Goal: Information Seeking & Learning: Learn about a topic

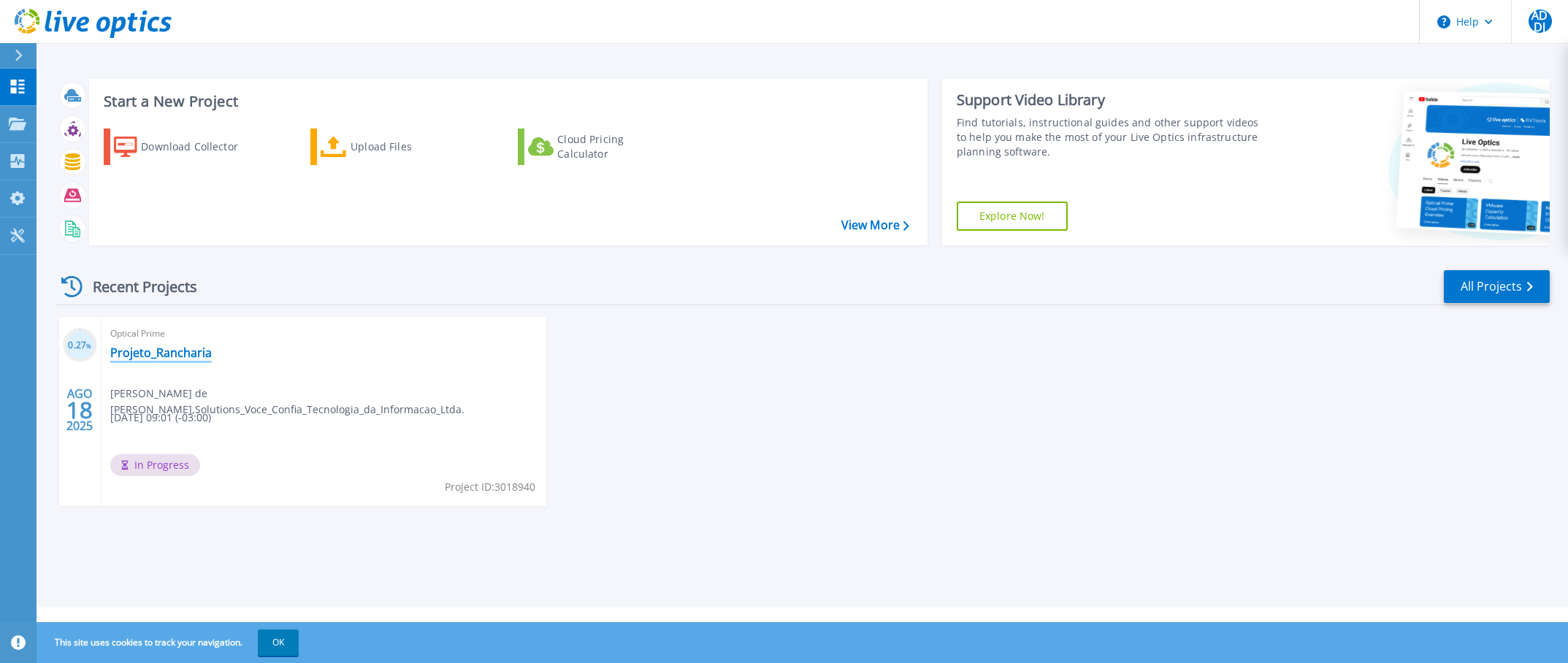
click at [202, 353] on link "Projeto_Rancharia" at bounding box center [161, 353] width 101 height 15
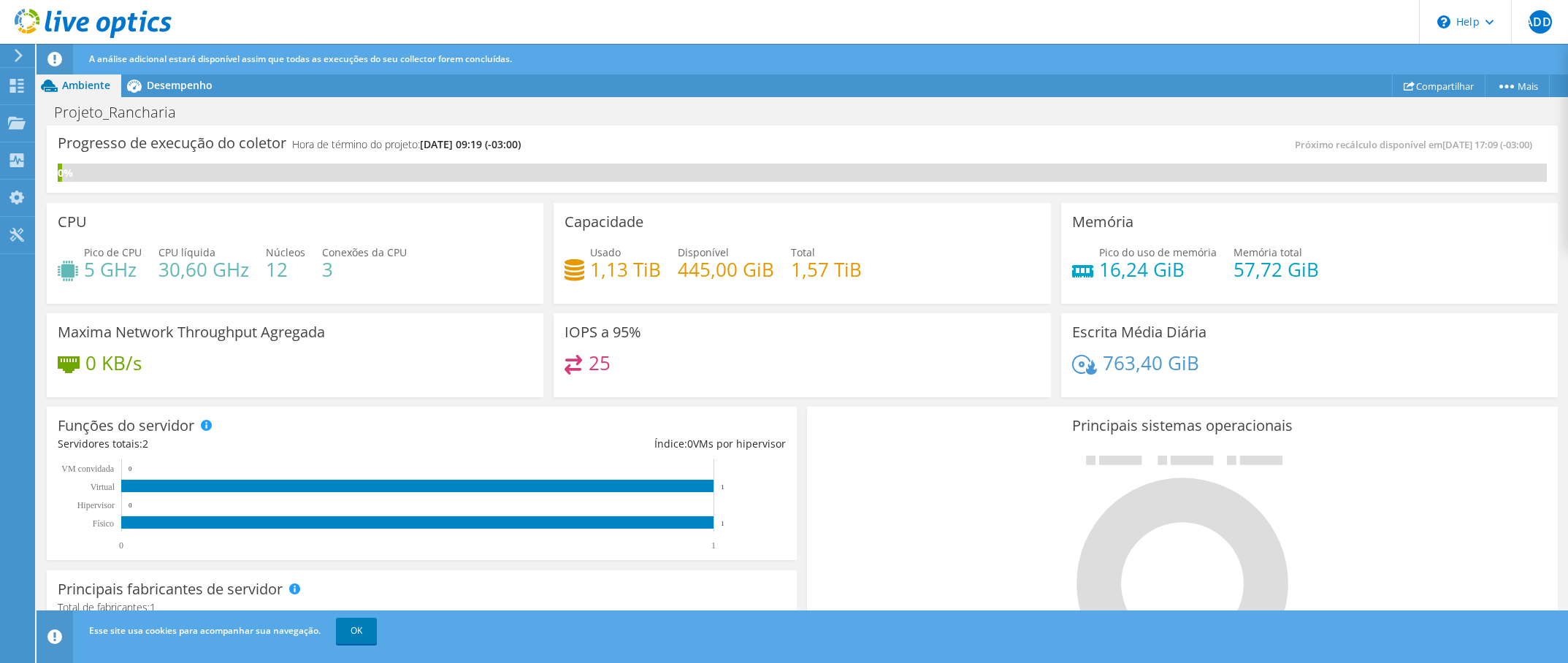
scroll to position [73, 0]
click at [22, 81] on icon at bounding box center [17, 85] width 17 height 14
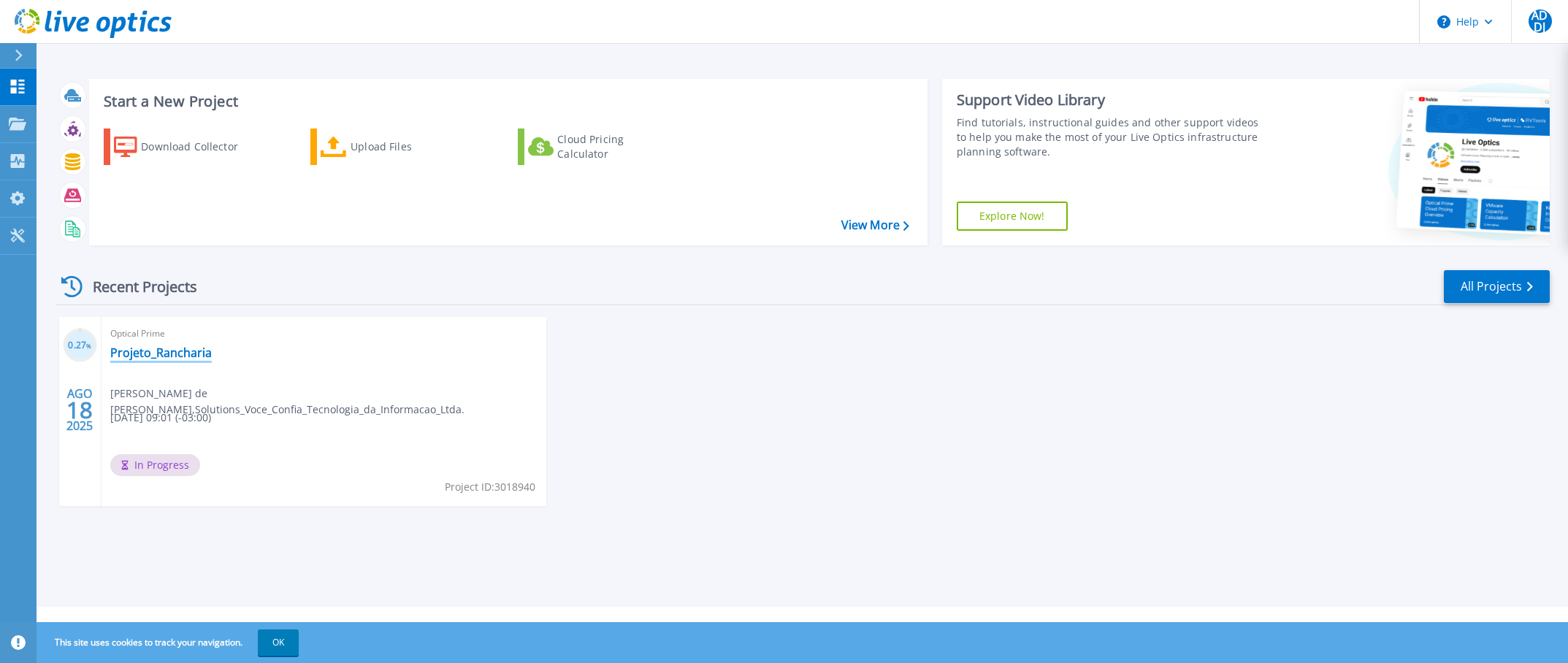
click at [151, 349] on link "Projeto_Rancharia" at bounding box center [161, 353] width 101 height 15
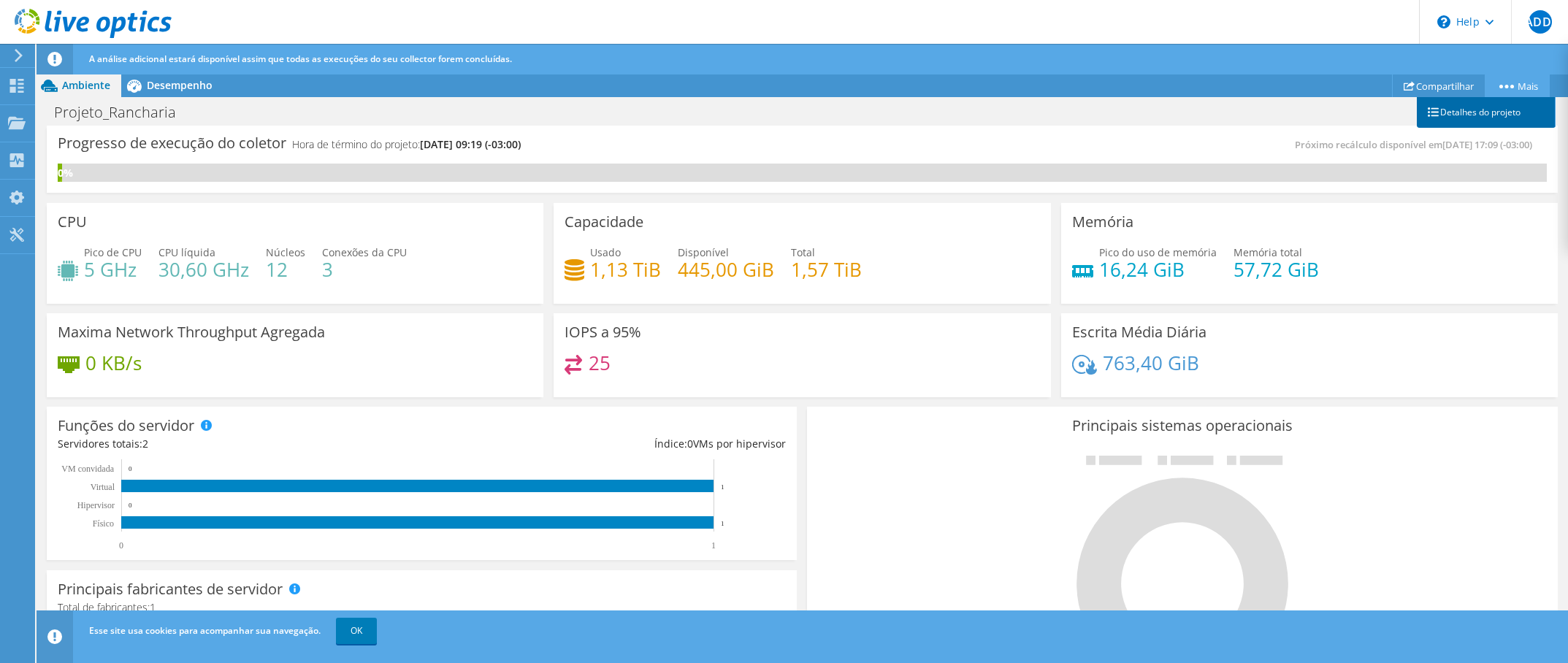
click at [1458, 114] on link "Detalhes do projeto" at bounding box center [1486, 112] width 138 height 31
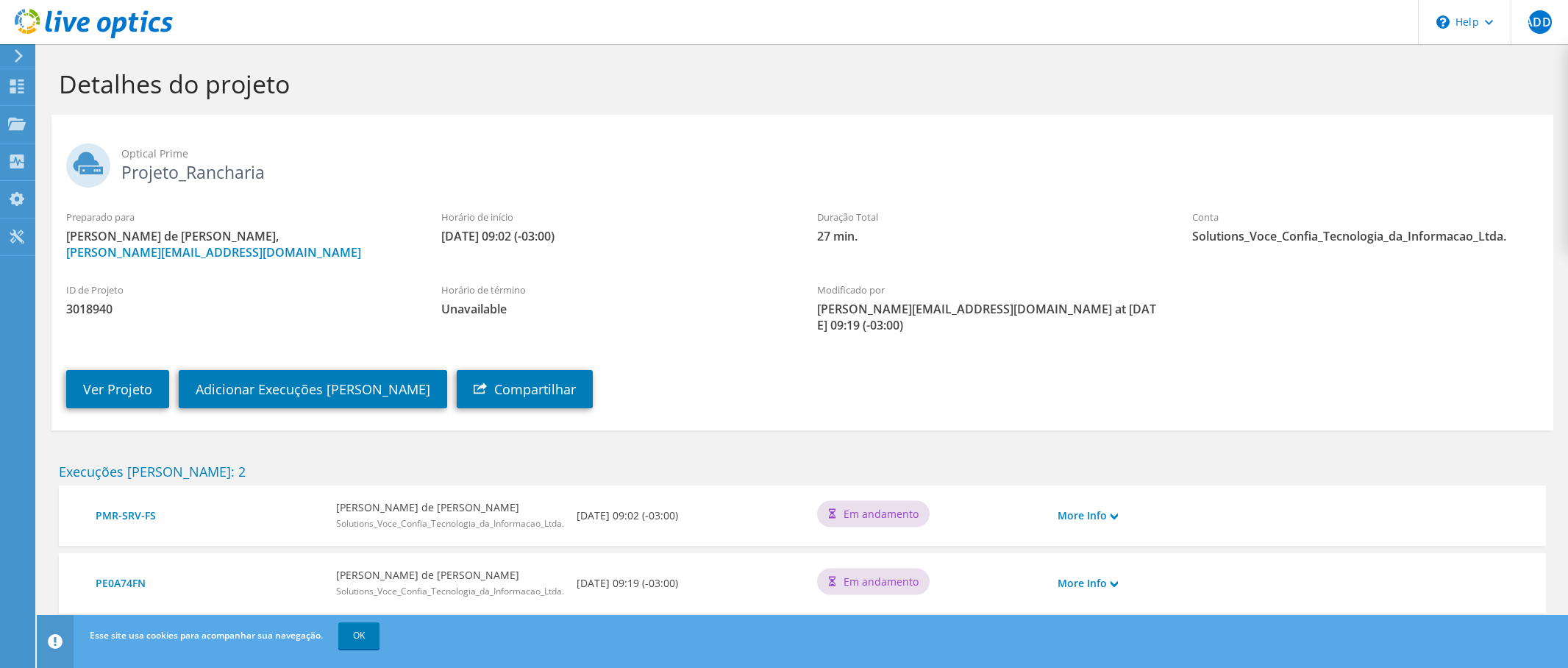
scroll to position [18, 0]
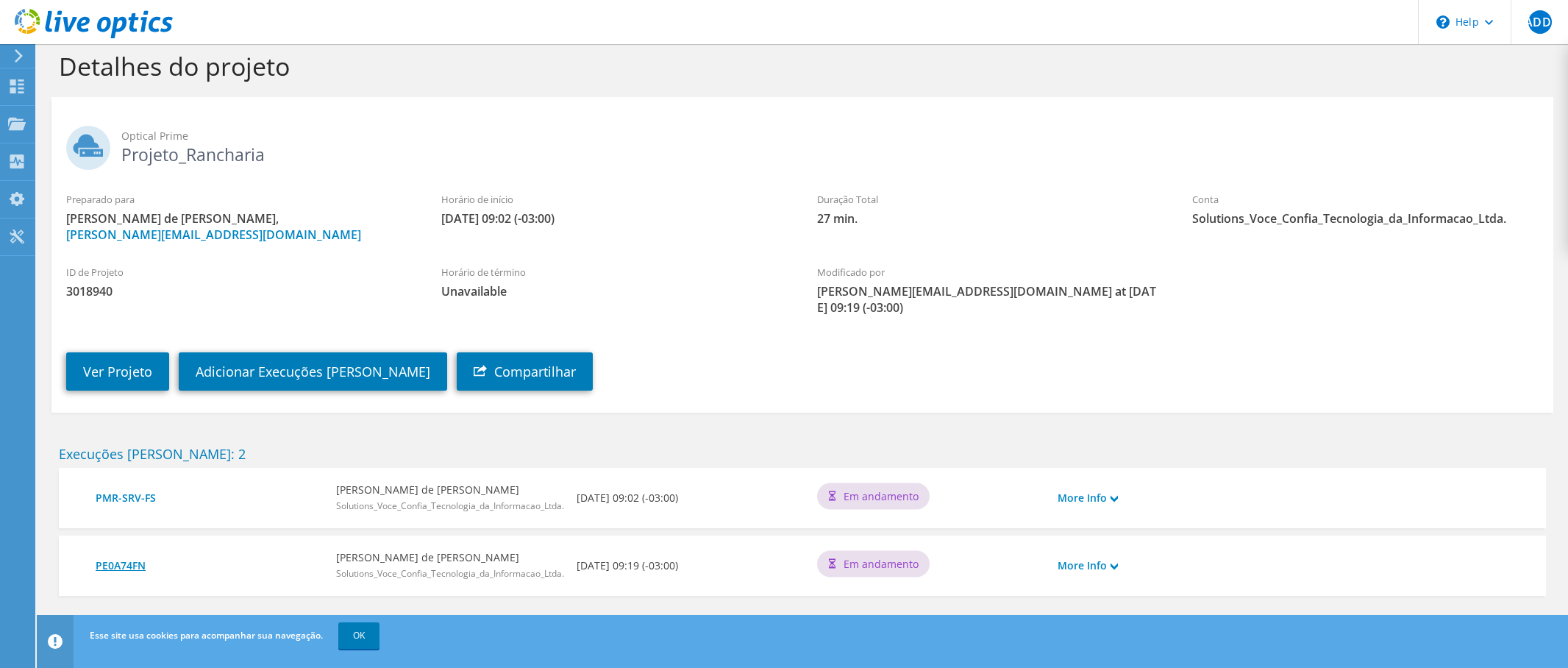
click at [132, 558] on link "PE0A74FN" at bounding box center [209, 565] width 226 height 16
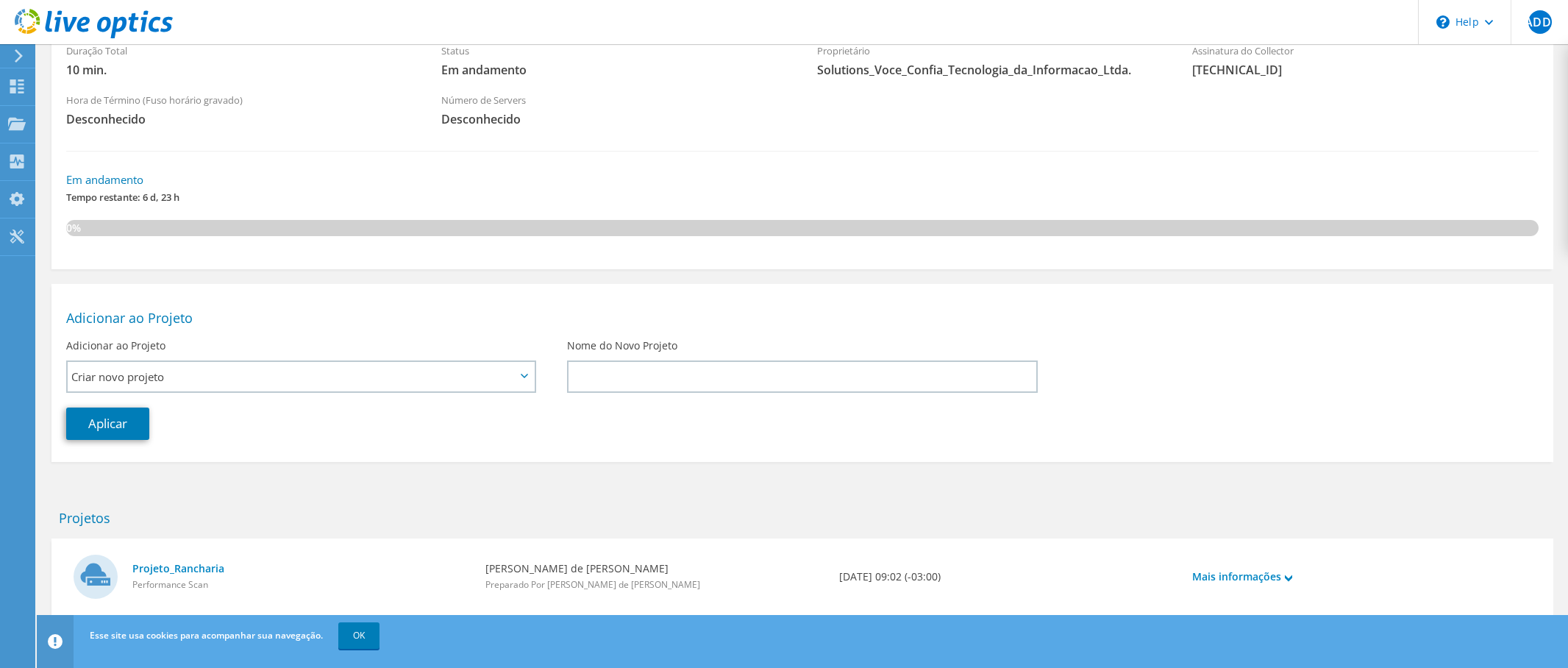
scroll to position [224, 0]
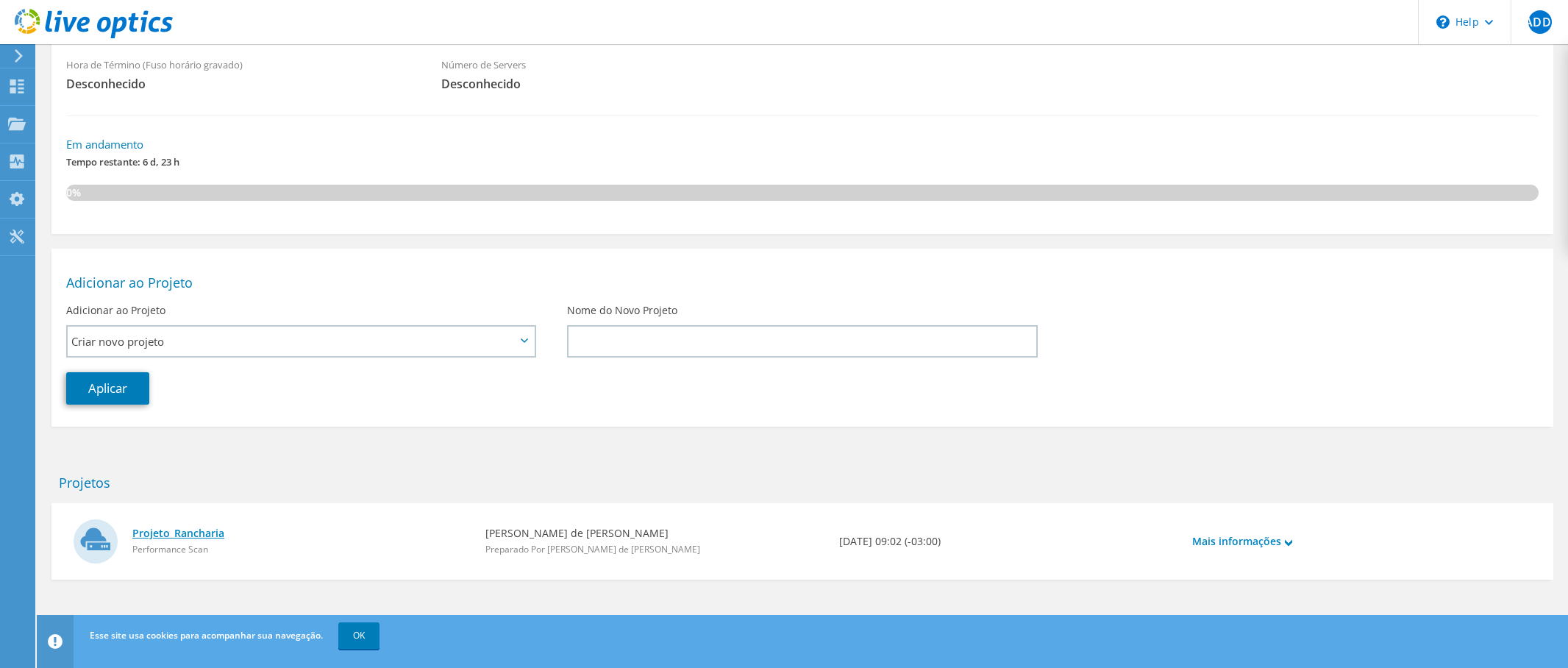
click at [174, 527] on link "Projeto_Rancharia" at bounding box center [301, 533] width 338 height 16
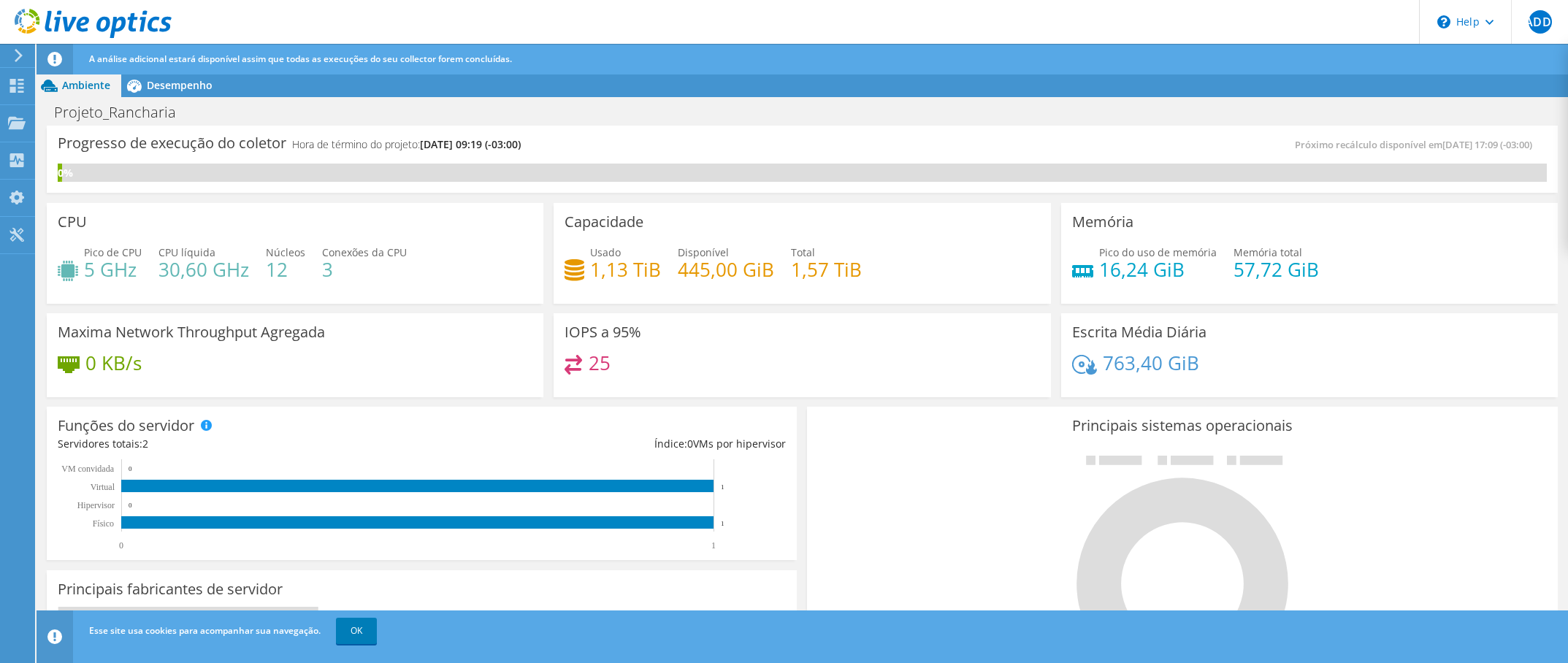
scroll to position [428, 0]
click at [351, 624] on link "OK" at bounding box center [356, 632] width 41 height 27
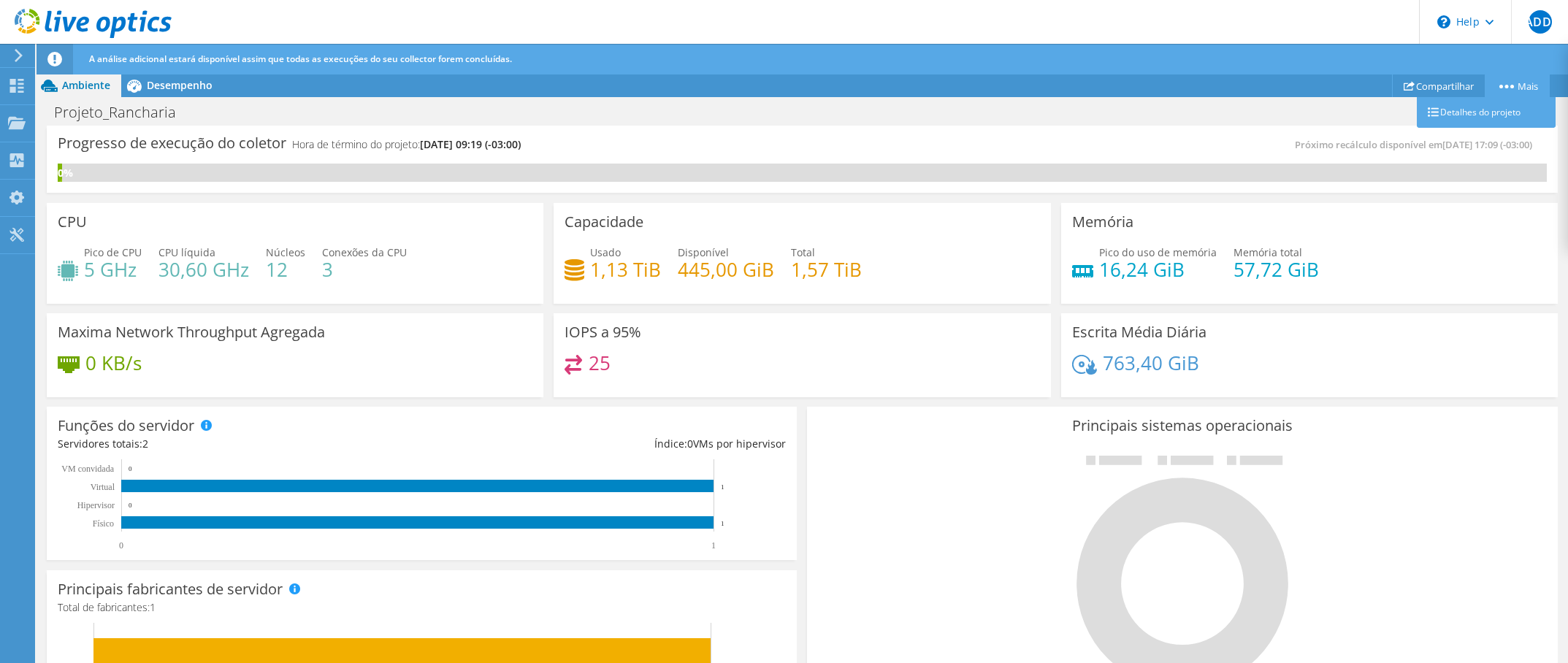
click at [1526, 90] on link "Mais" at bounding box center [1517, 85] width 65 height 22
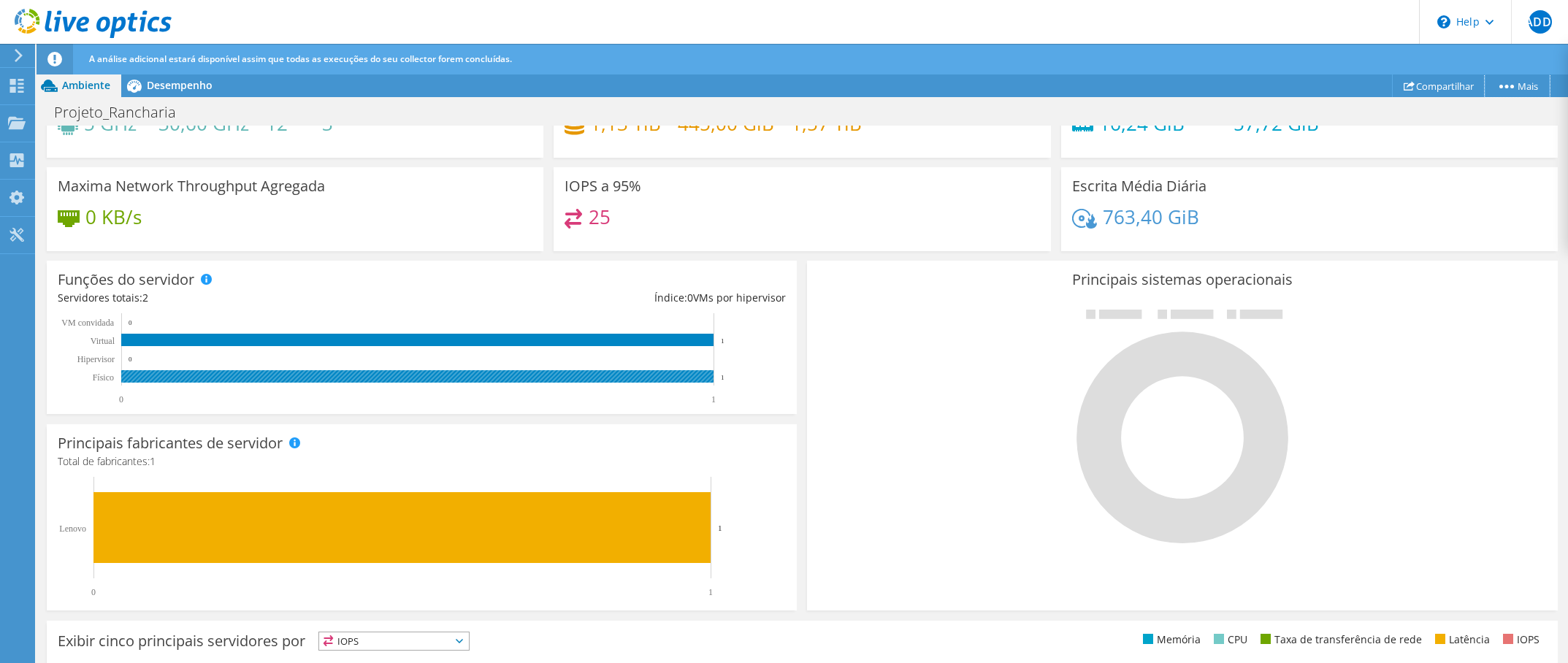
scroll to position [365, 0]
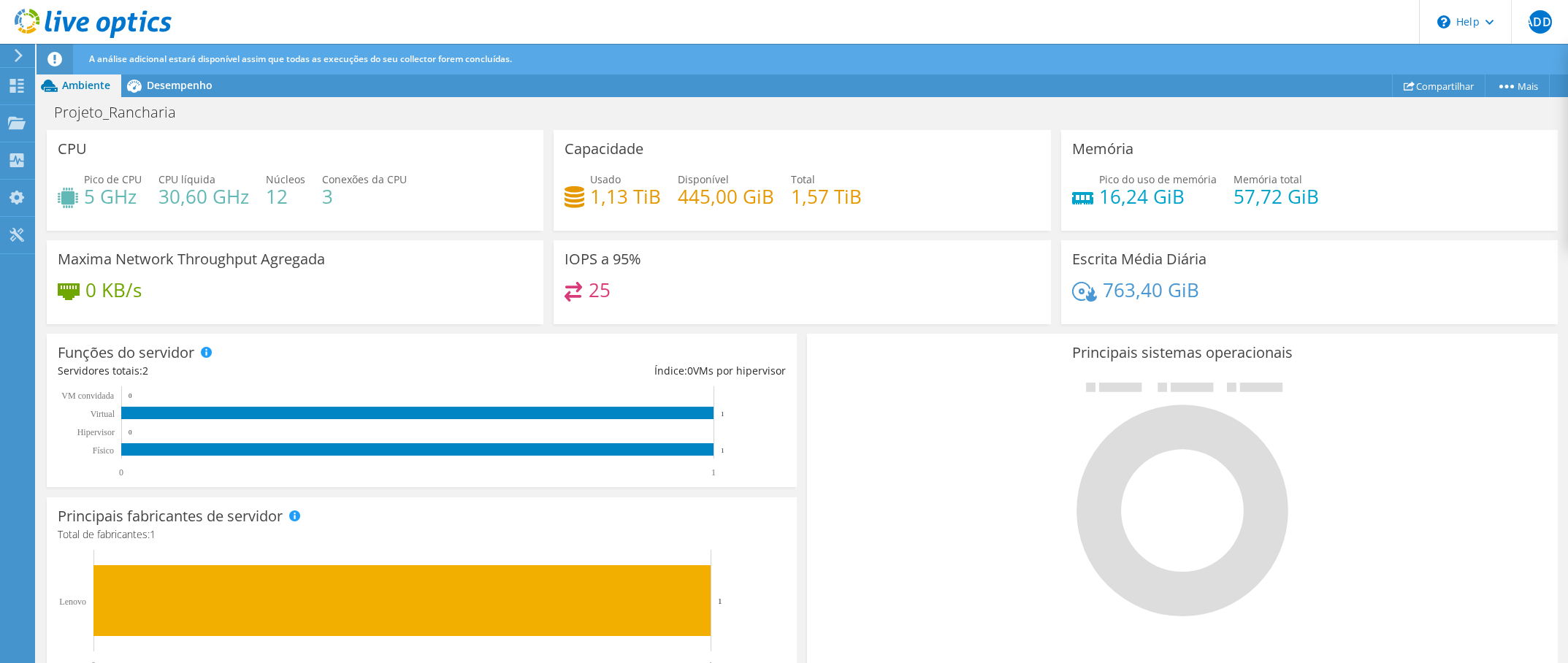
click at [944, 477] on div at bounding box center [1182, 498] width 728 height 246
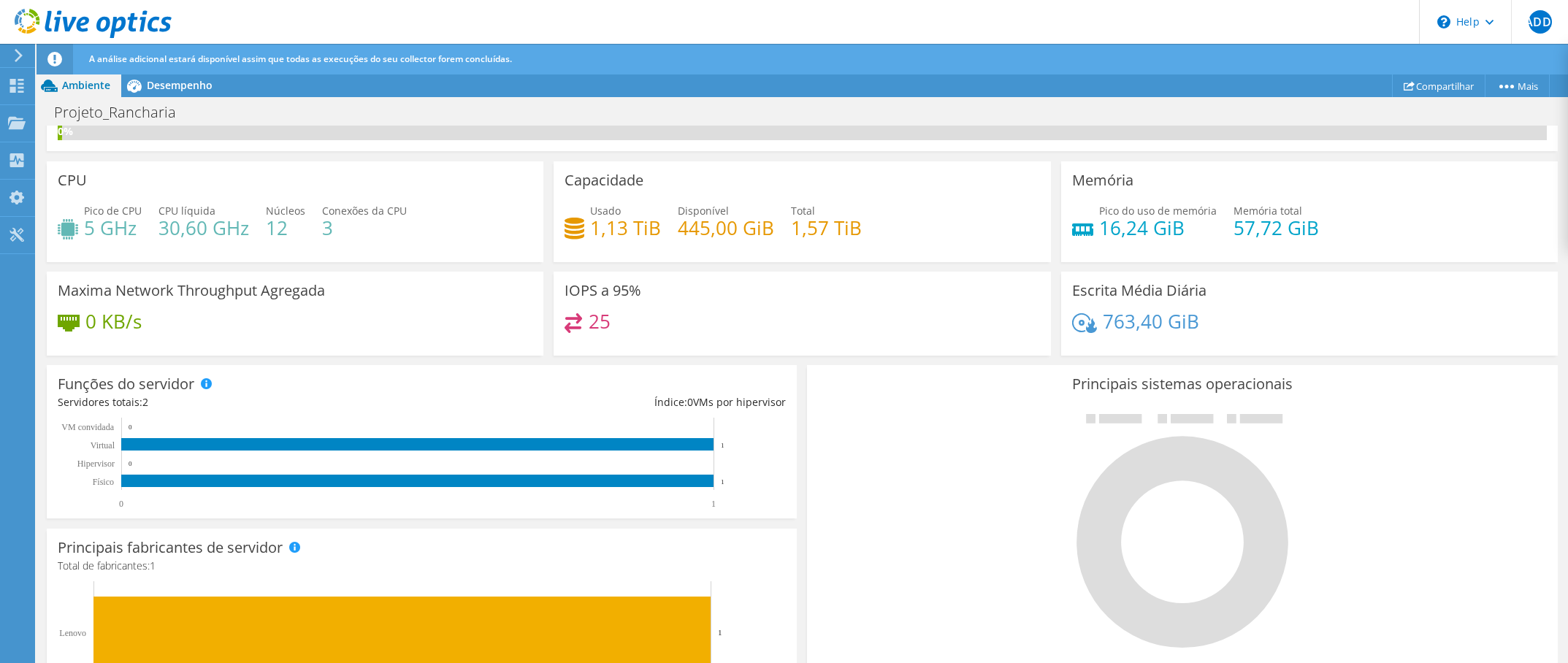
scroll to position [32, 0]
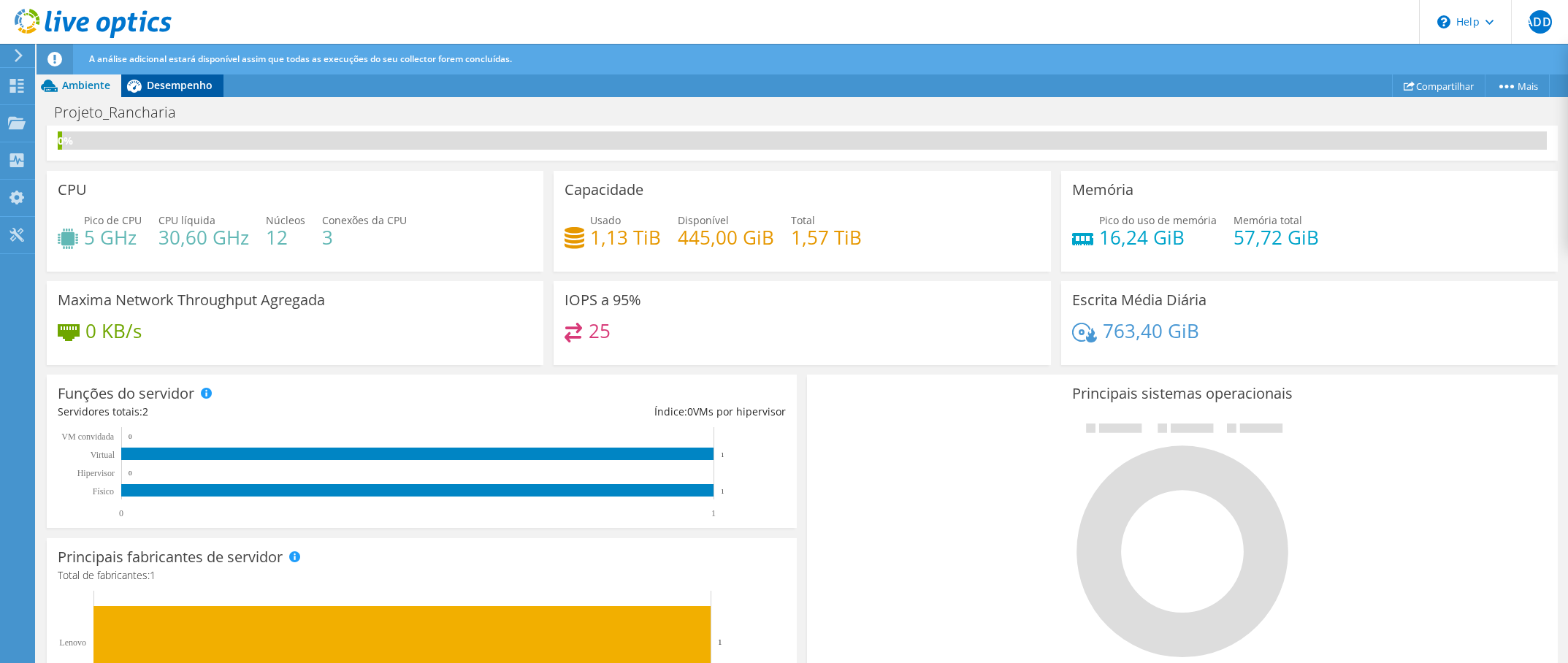
click at [198, 93] on div "Desempenho" at bounding box center [172, 85] width 102 height 23
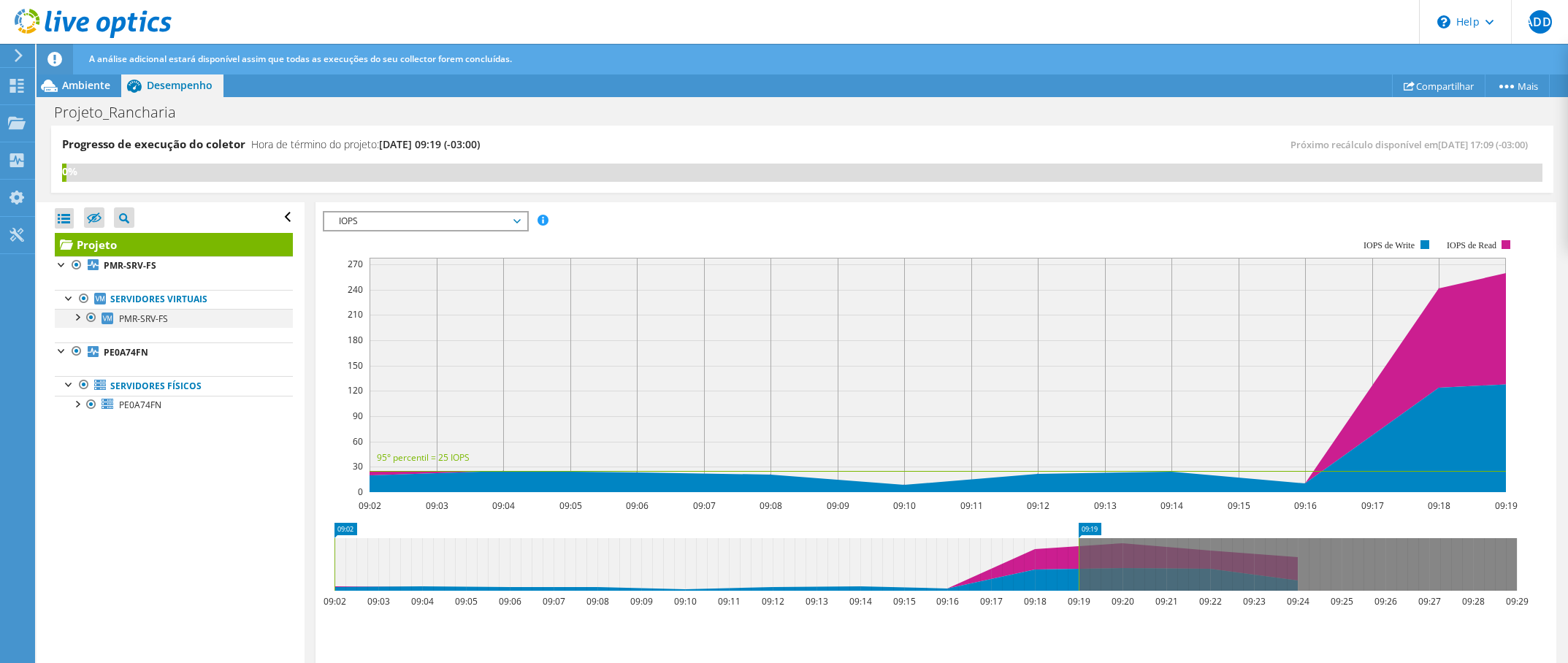
click at [80, 320] on div at bounding box center [77, 317] width 15 height 15
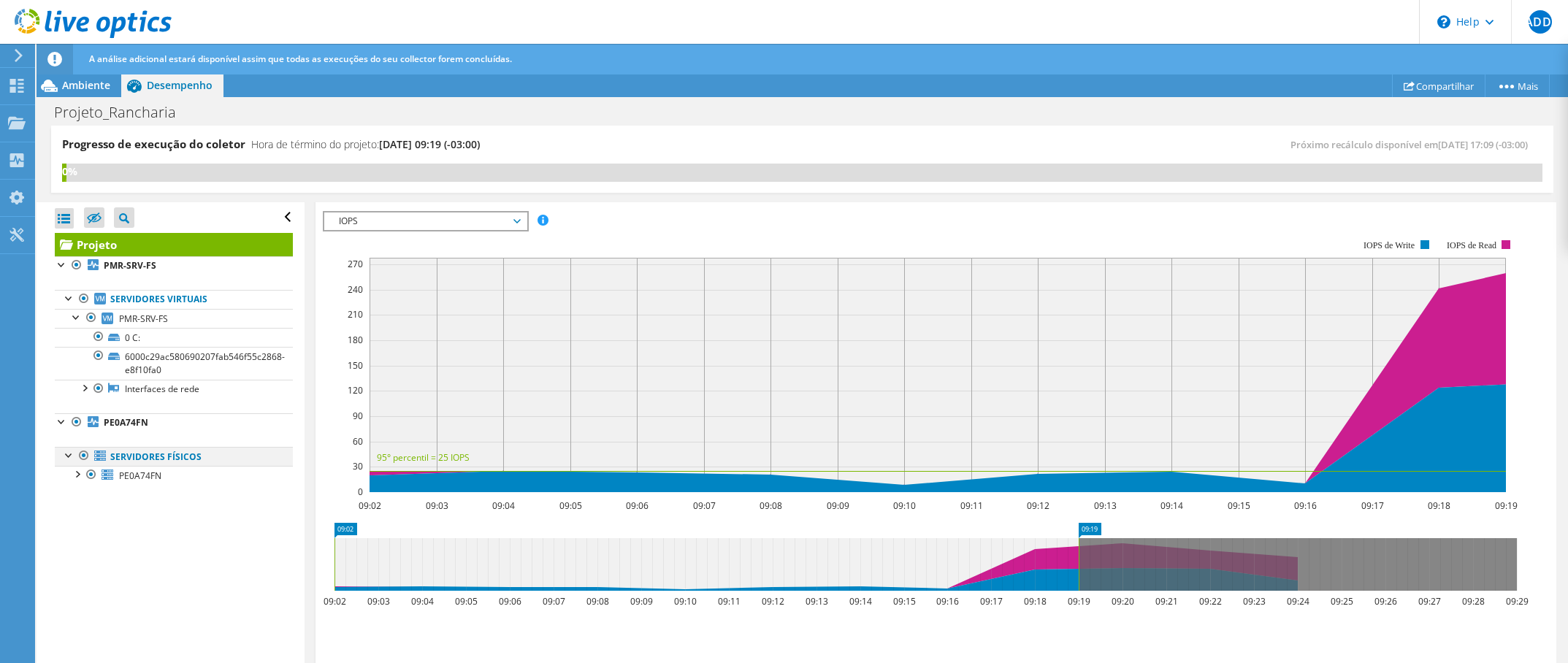
click at [65, 457] on div at bounding box center [70, 454] width 15 height 15
click at [66, 452] on div at bounding box center [70, 454] width 15 height 15
click at [81, 478] on div at bounding box center [77, 473] width 15 height 15
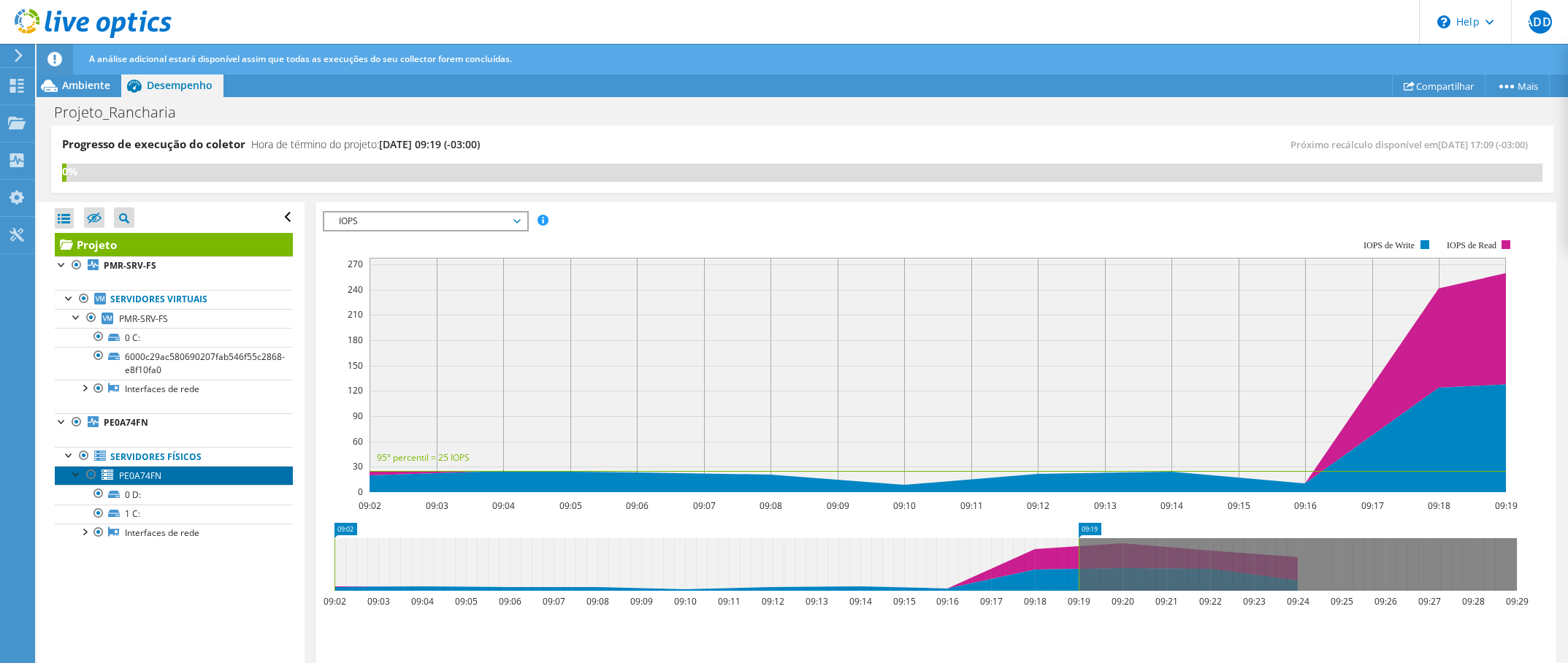
click at [146, 470] on span "PE0A74FN" at bounding box center [140, 476] width 42 height 12
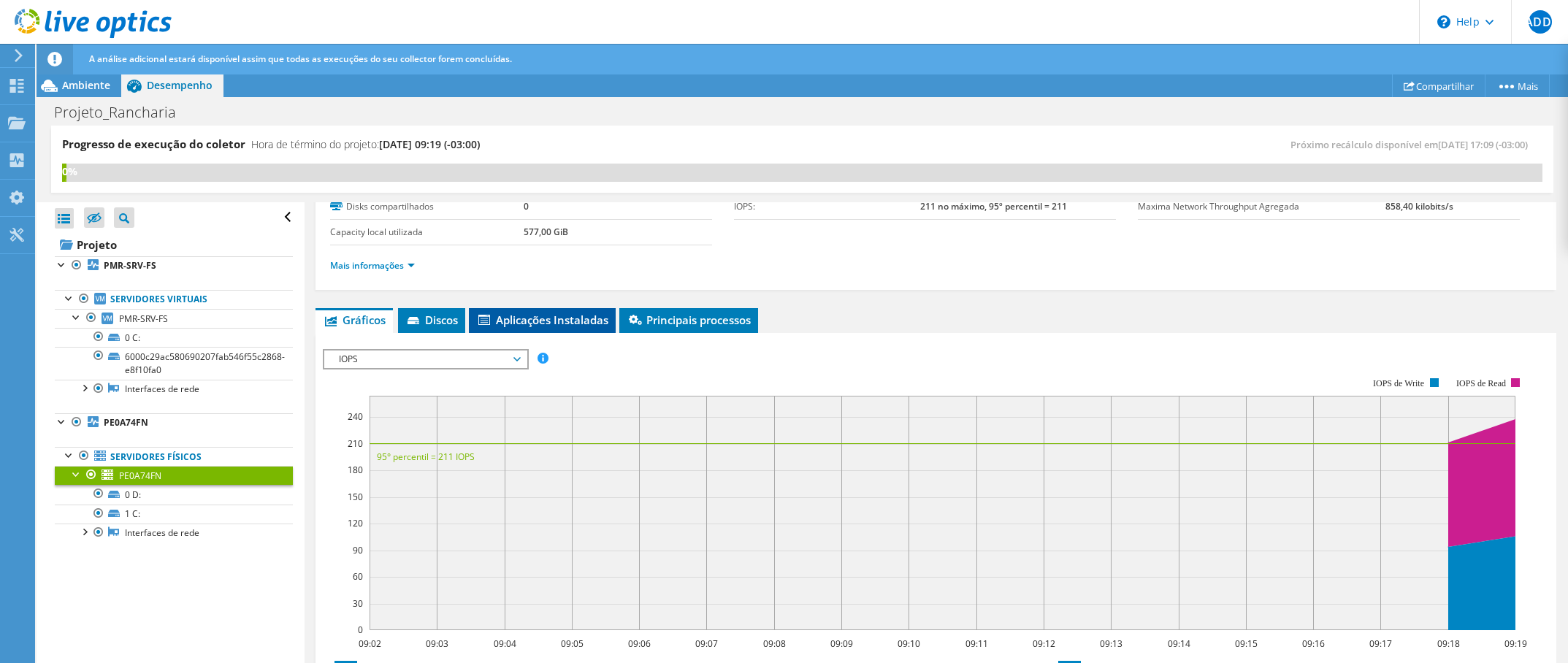
scroll to position [95, 0]
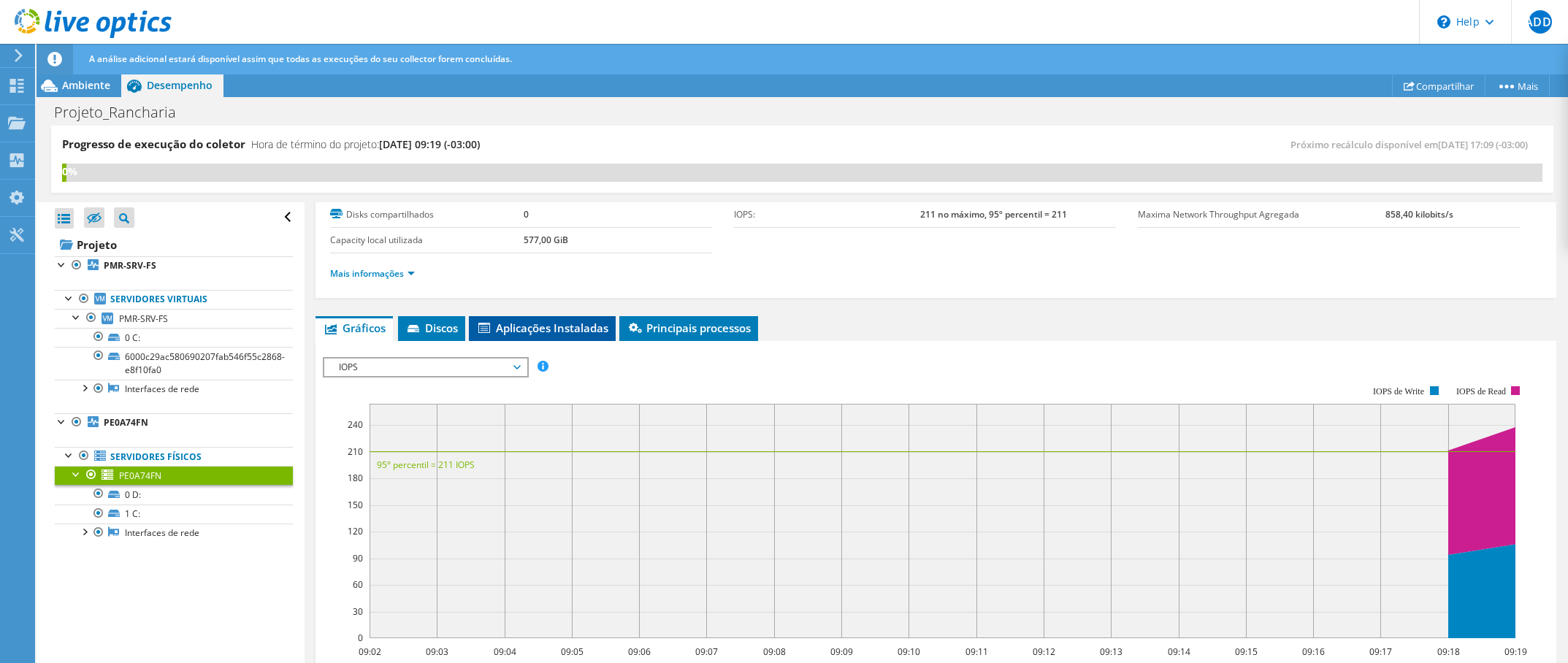
click at [572, 332] on span "Aplicações Instaladas" at bounding box center [543, 328] width 133 height 15
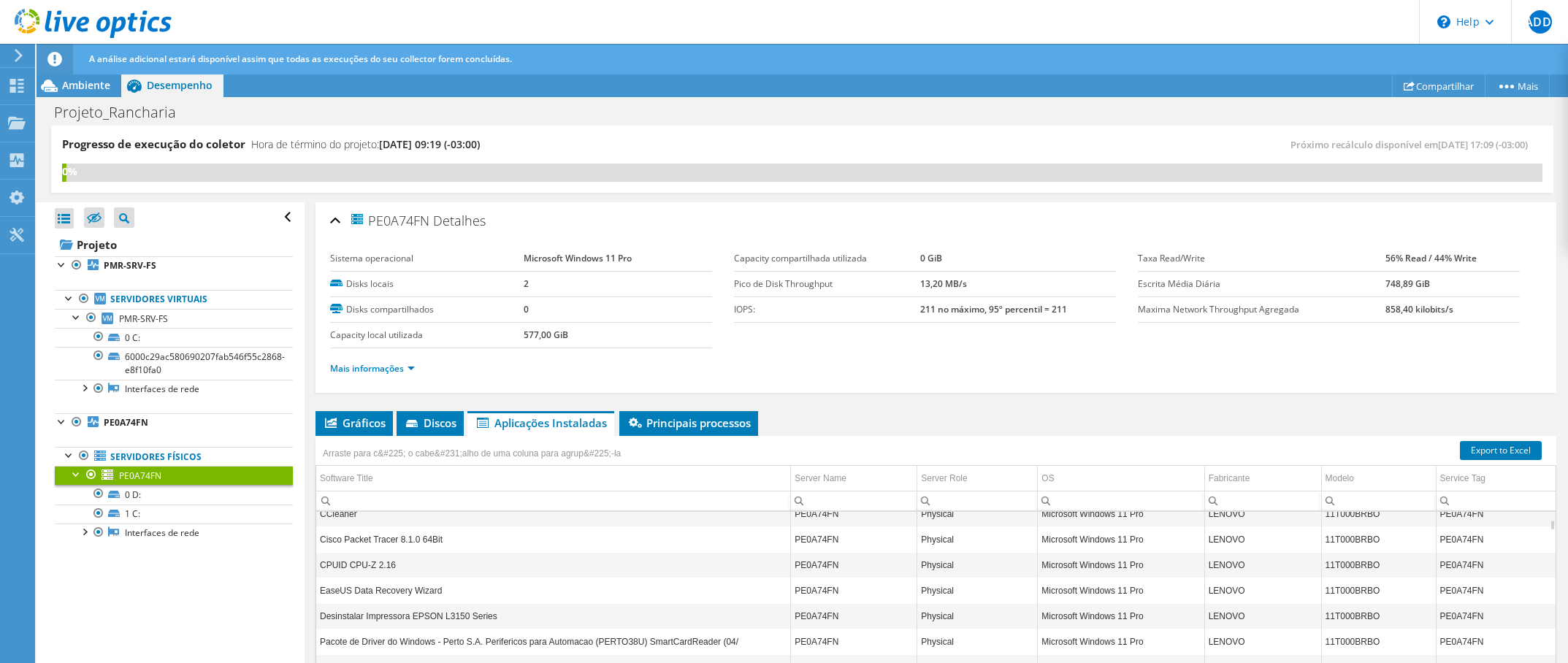
scroll to position [351, 0]
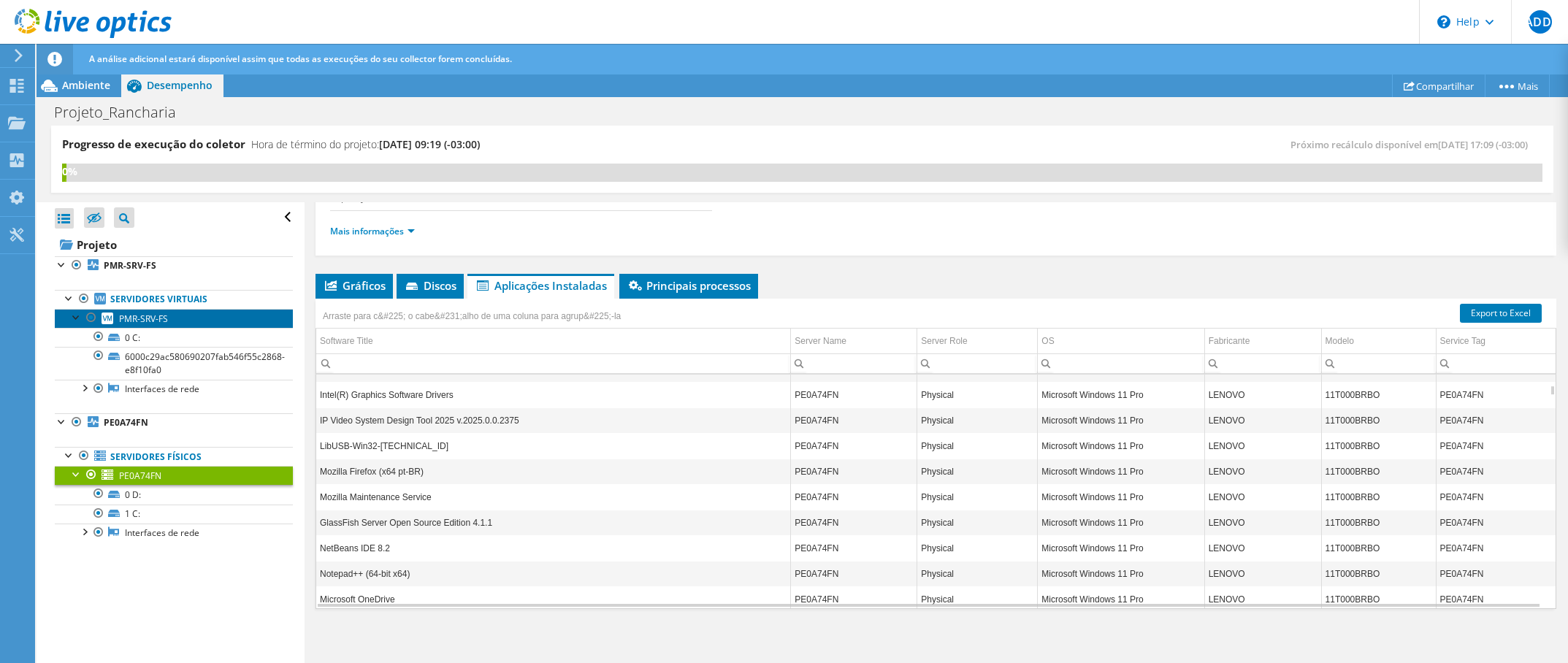
click at [146, 324] on span "PMR-SRV-FS" at bounding box center [143, 318] width 49 height 12
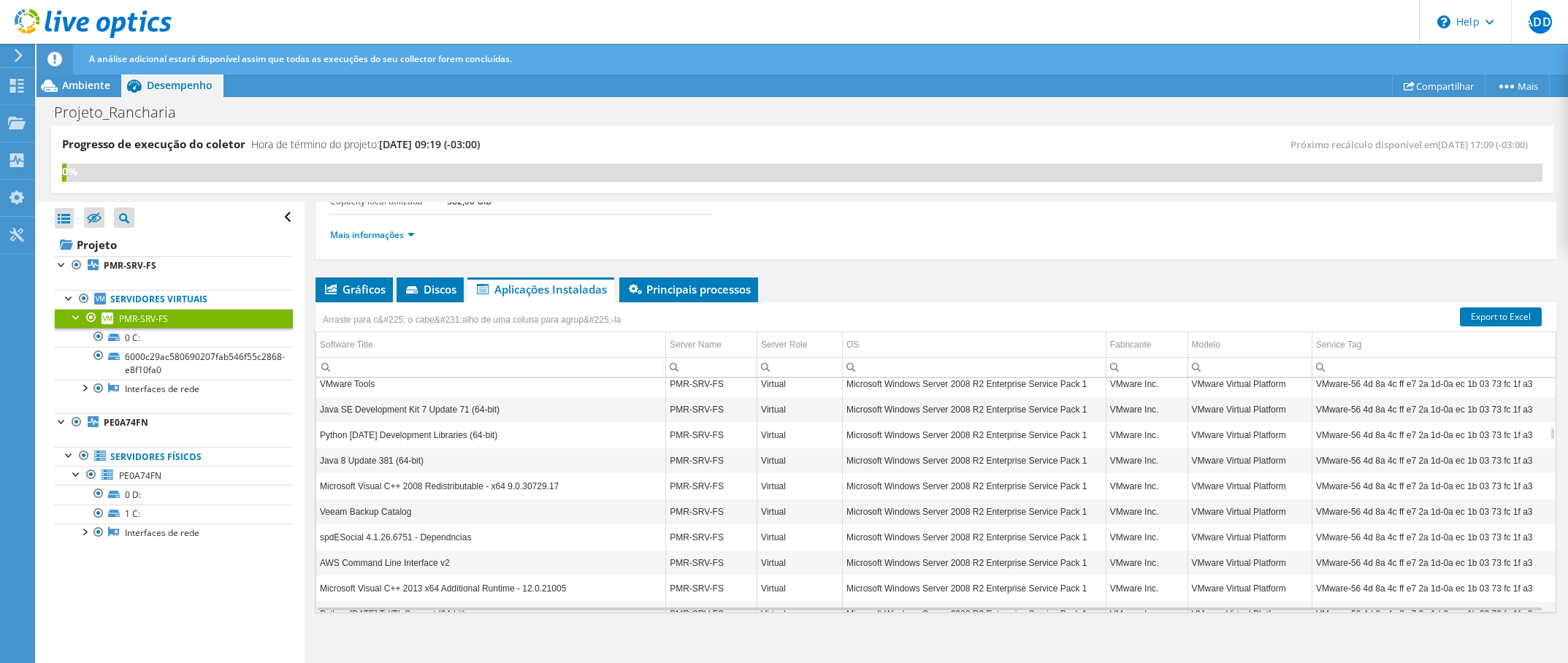
scroll to position [138, 0]
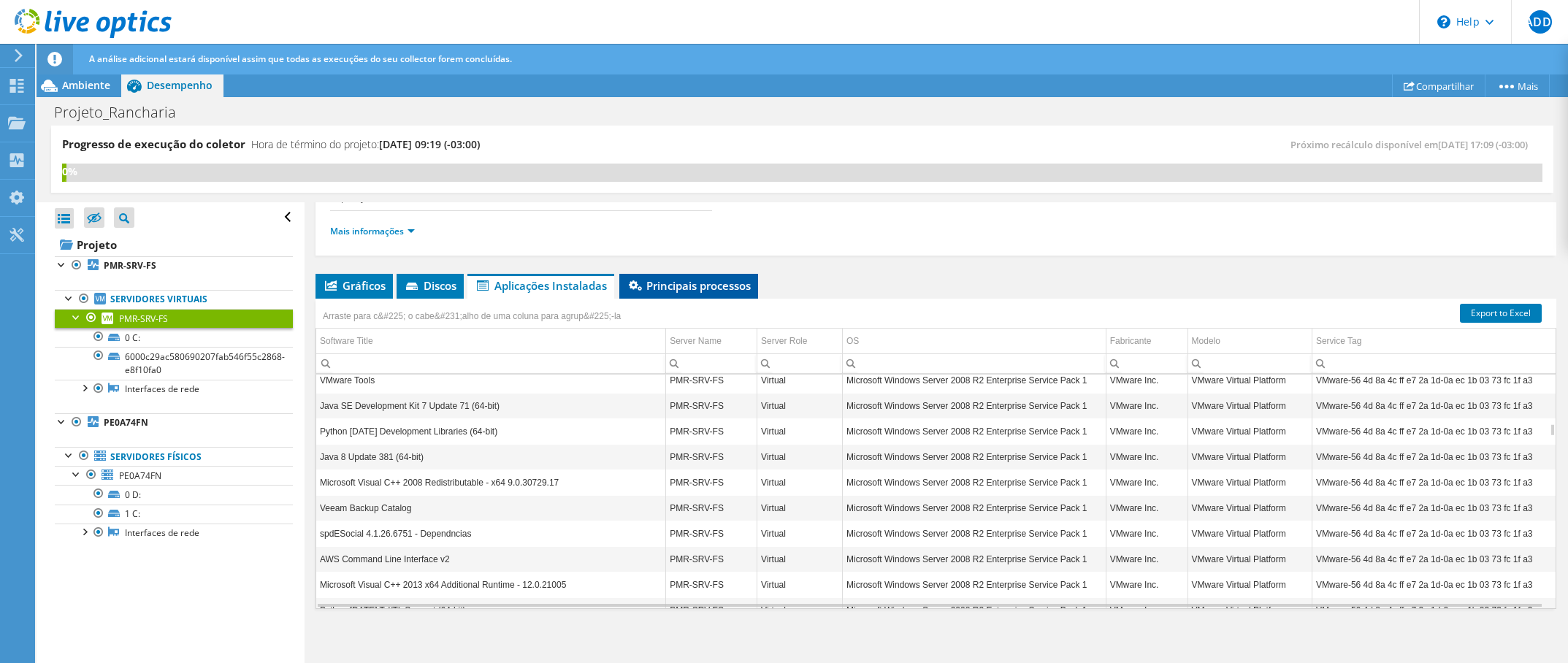
click at [699, 287] on span "Principais processos" at bounding box center [689, 286] width 124 height 15
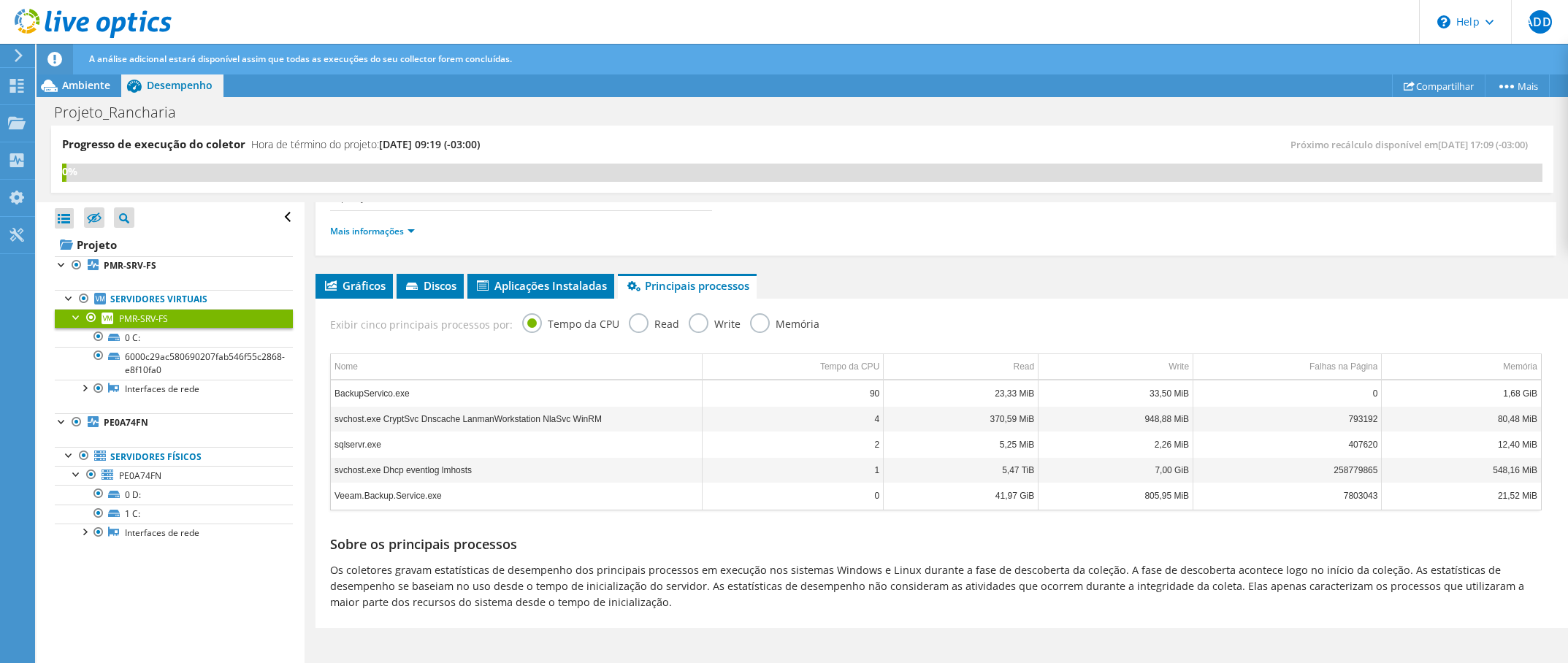
click at [632, 317] on label "Read" at bounding box center [654, 322] width 51 height 18
click at [0, 0] on input "Read" at bounding box center [0, 0] width 0 height 0
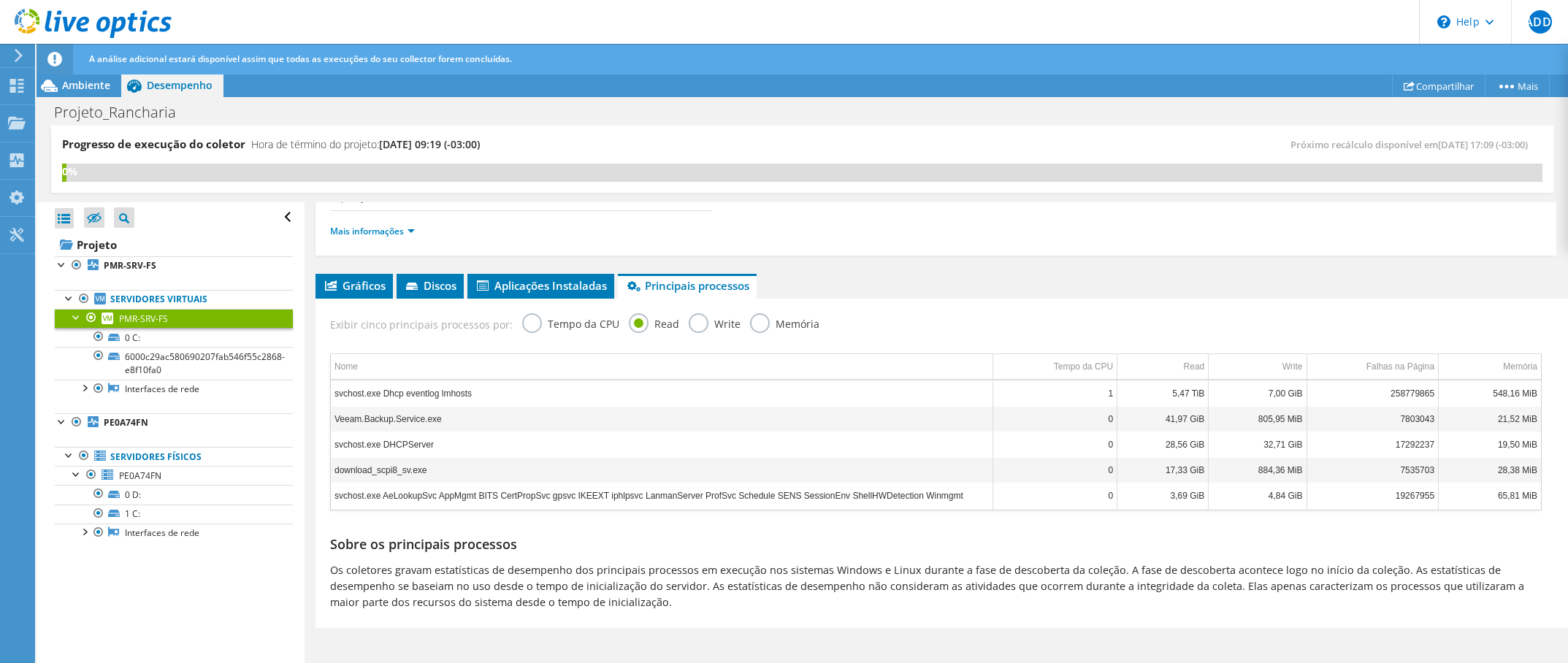
click at [766, 322] on label "Memória" at bounding box center [785, 322] width 70 height 18
click at [0, 0] on input "Memória" at bounding box center [0, 0] width 0 height 0
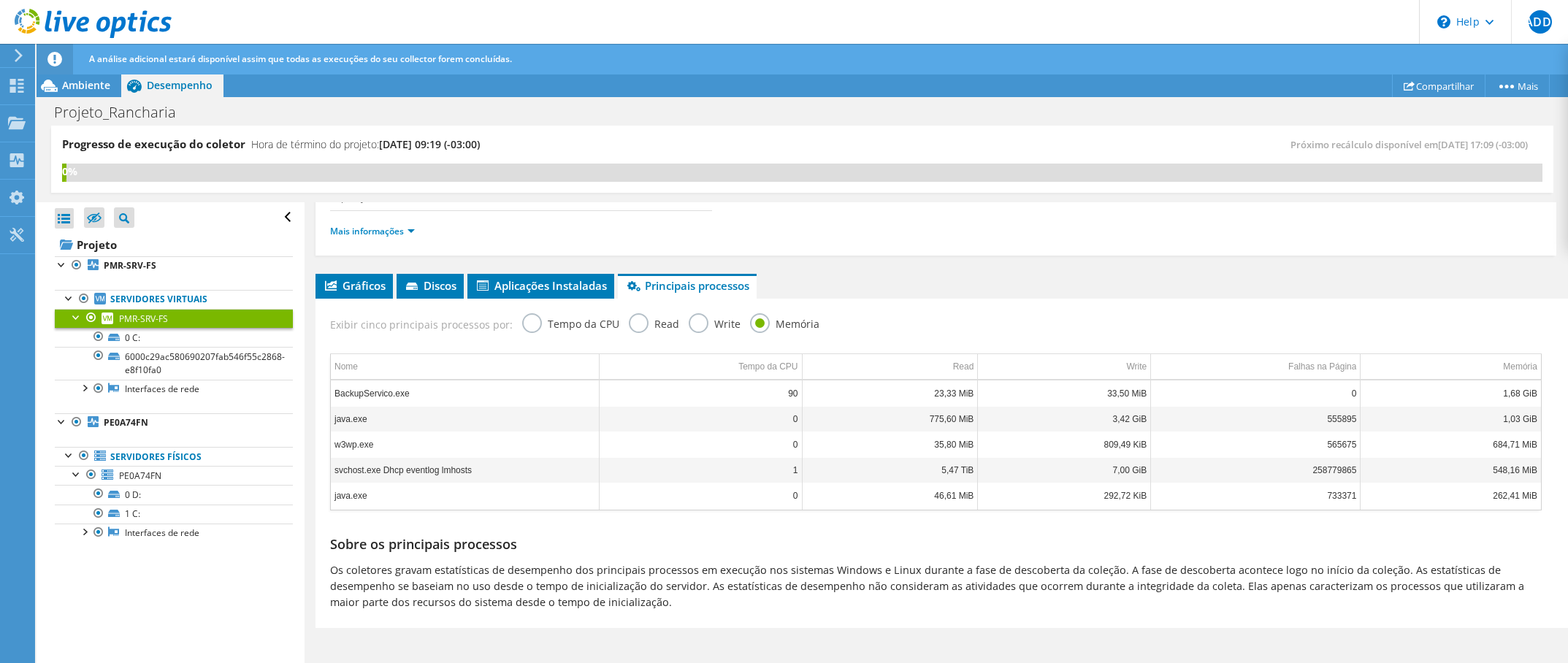
click at [522, 323] on label "Tempo da CPU" at bounding box center [570, 322] width 97 height 18
click at [0, 0] on input "Tempo da CPU" at bounding box center [0, 0] width 0 height 0
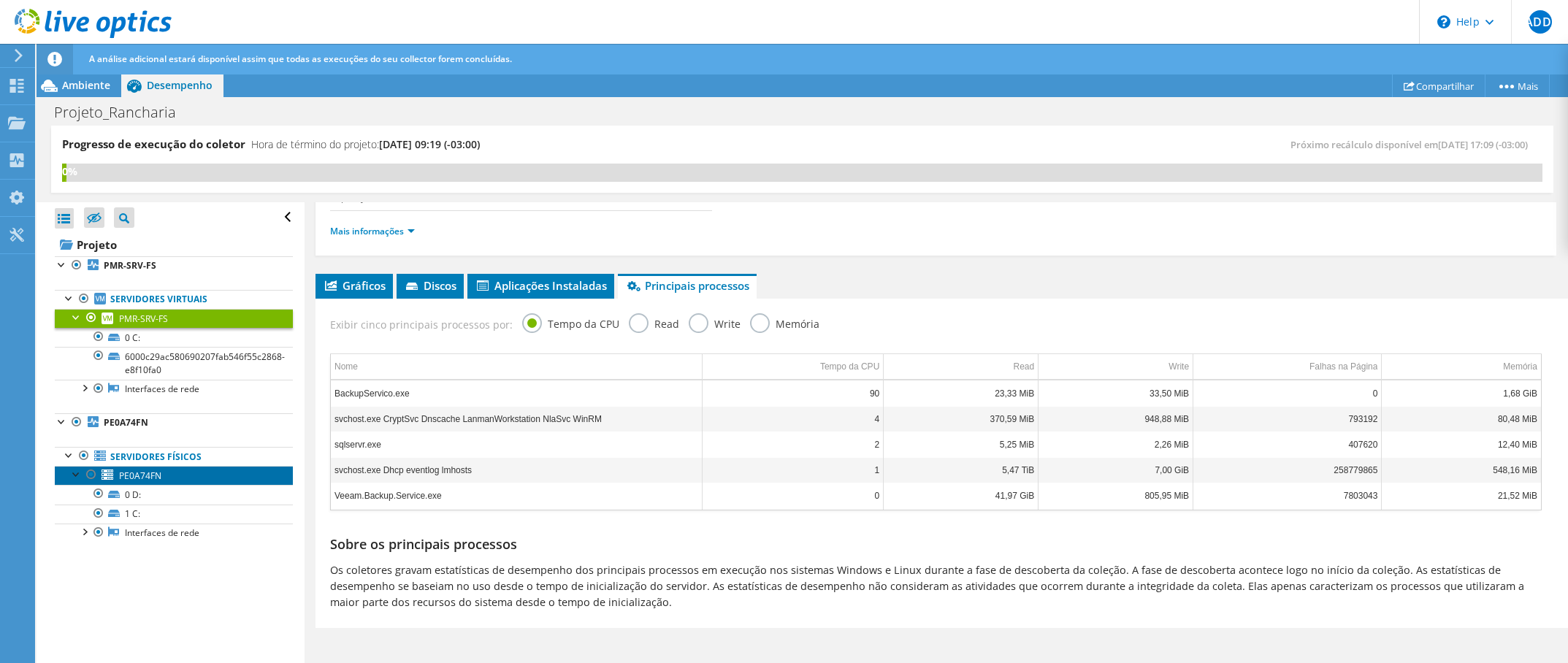
click at [152, 470] on span "PE0A74FN" at bounding box center [140, 476] width 42 height 12
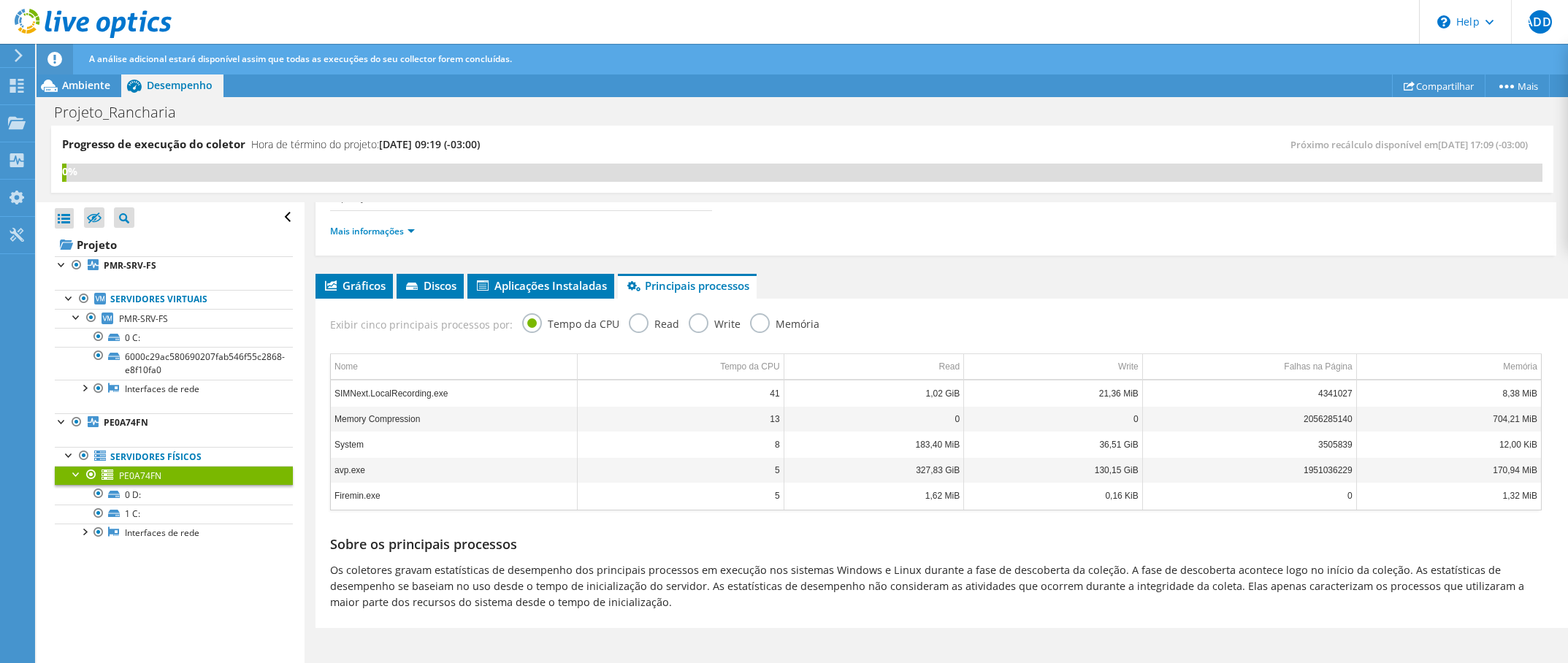
click at [750, 319] on label "Memória" at bounding box center [785, 322] width 70 height 18
click at [0, 0] on input "Memória" at bounding box center [0, 0] width 0 height 0
click at [696, 324] on label "Write" at bounding box center [714, 322] width 52 height 18
click at [0, 0] on input "Write" at bounding box center [0, 0] width 0 height 0
click at [629, 322] on label "Read" at bounding box center [654, 322] width 51 height 18
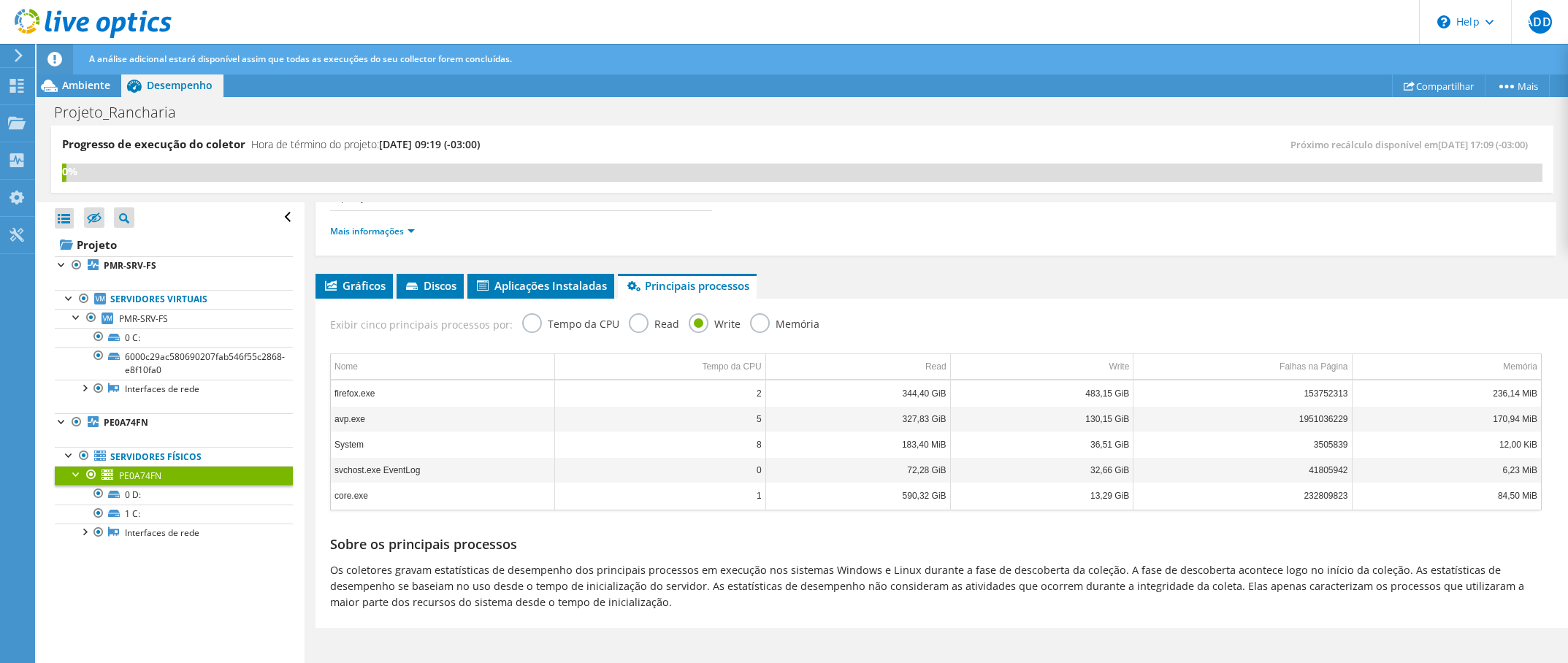
click at [0, 0] on input "Read" at bounding box center [0, 0] width 0 height 0
click at [514, 327] on div "Exibir cinco principais processos por: Tempo da CPU Read Write Memória" at bounding box center [936, 322] width 1227 height 47
click at [527, 324] on label "Tempo da CPU" at bounding box center [570, 322] width 97 height 18
click at [0, 0] on input "Tempo da CPU" at bounding box center [0, 0] width 0 height 0
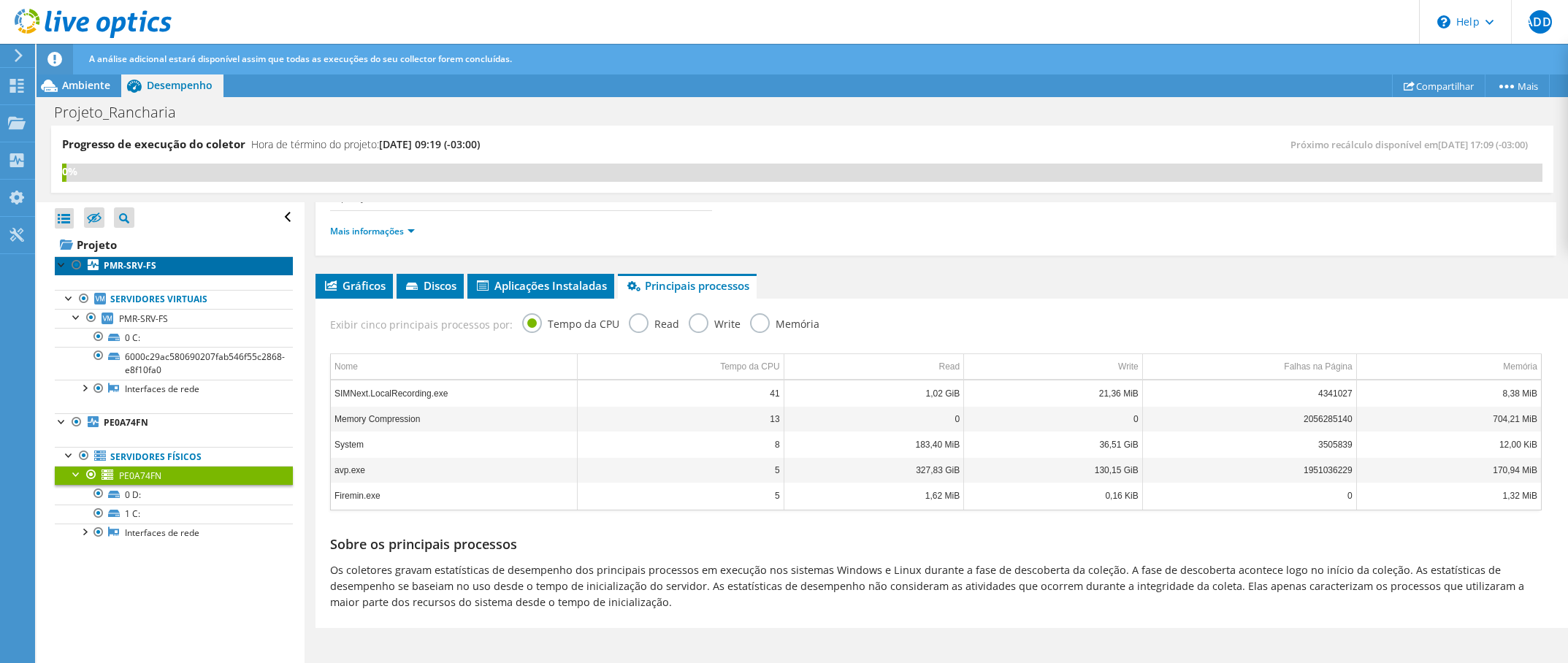
click at [142, 269] on b "PMR-SRV-FS" at bounding box center [129, 265] width 52 height 12
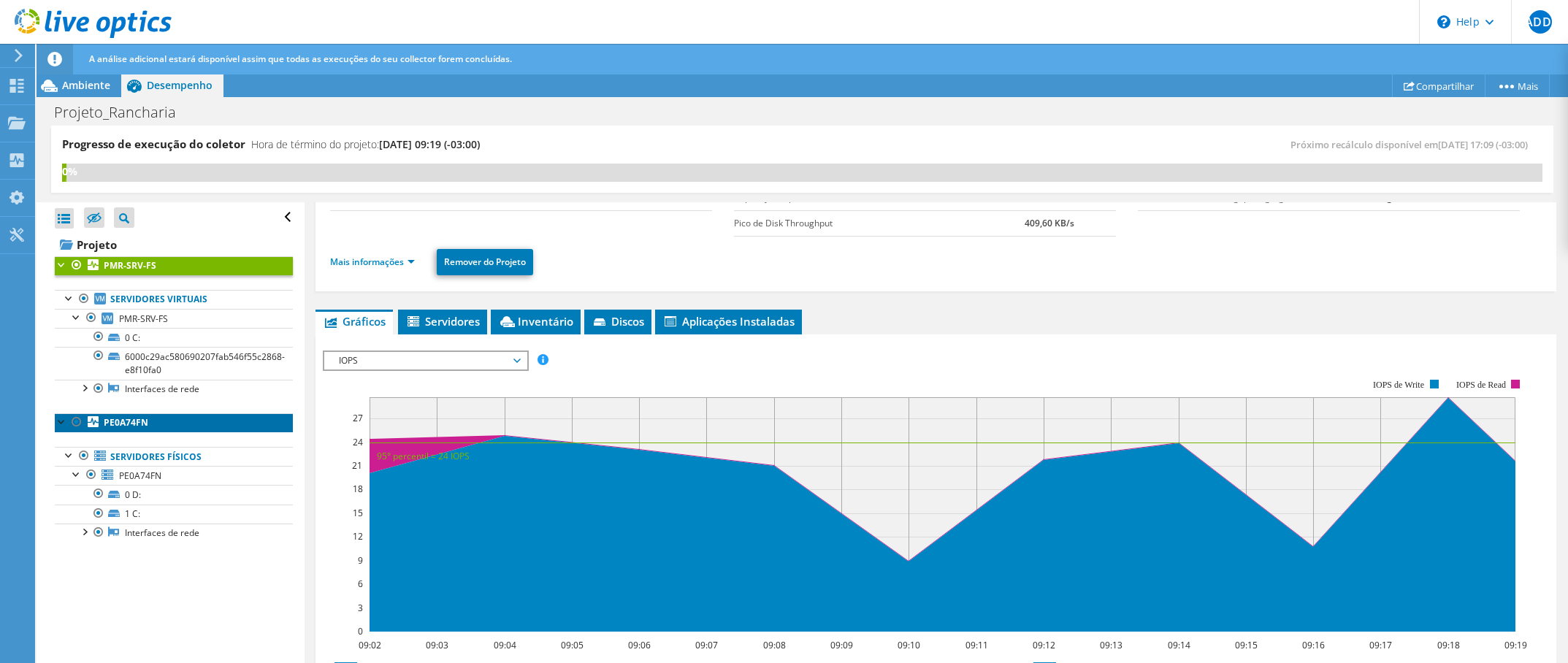
click at [130, 423] on b "PE0A74FN" at bounding box center [126, 422] width 45 height 12
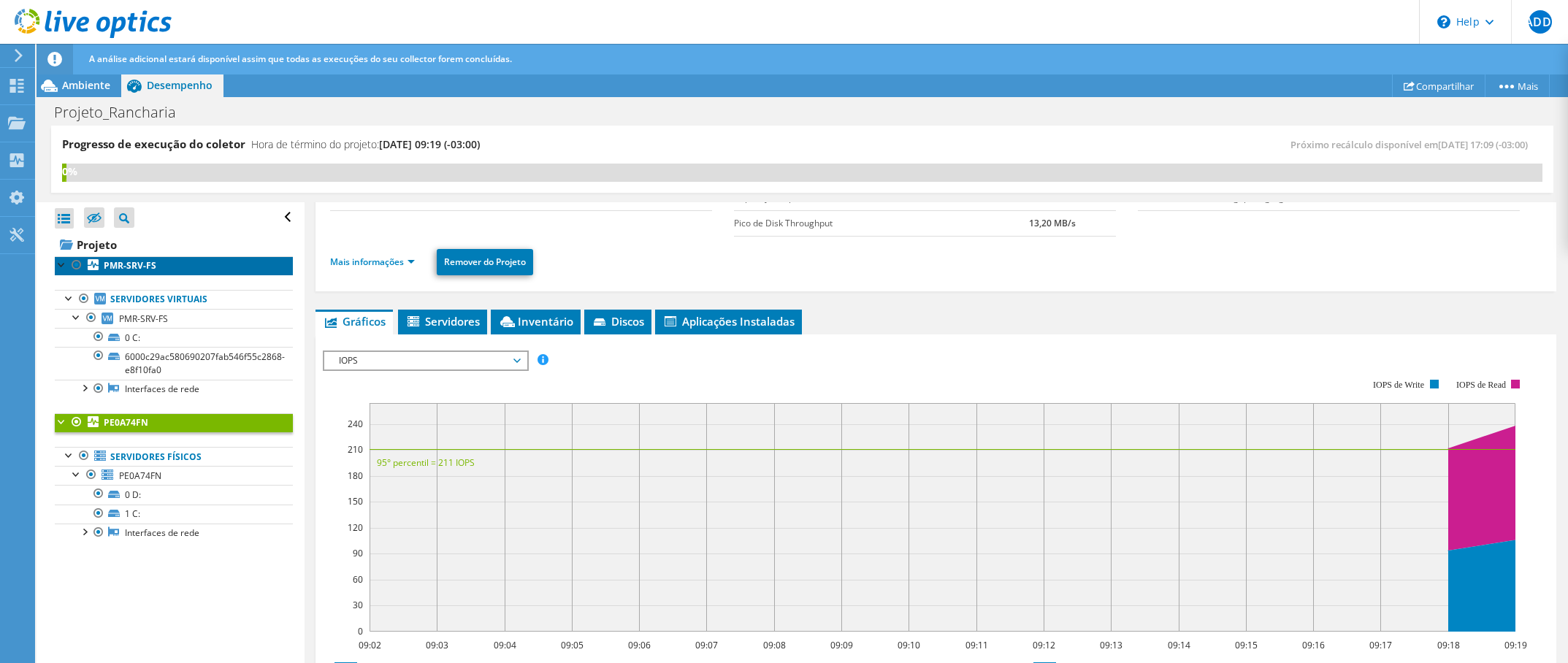
click at [161, 263] on link "PMR-SRV-FS" at bounding box center [173, 265] width 238 height 19
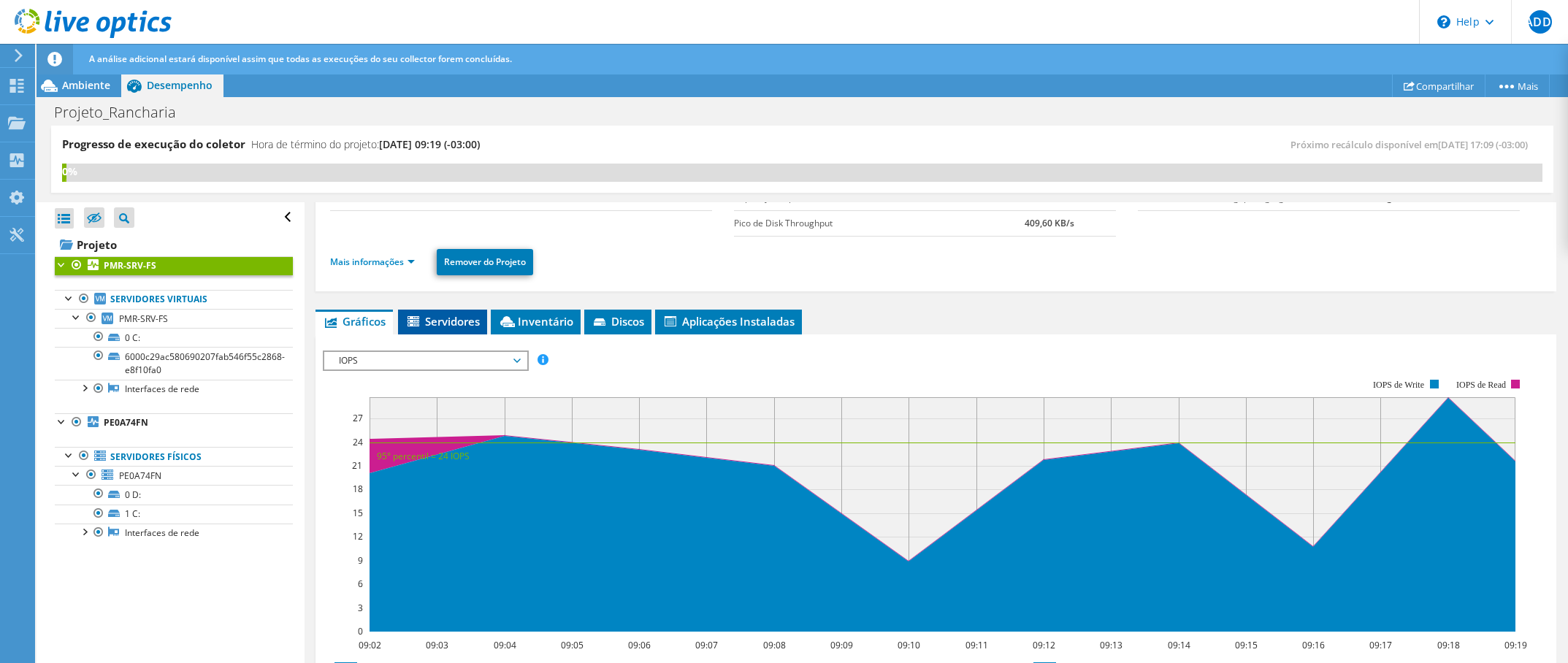
click at [447, 319] on span "Servidores" at bounding box center [443, 322] width 75 height 15
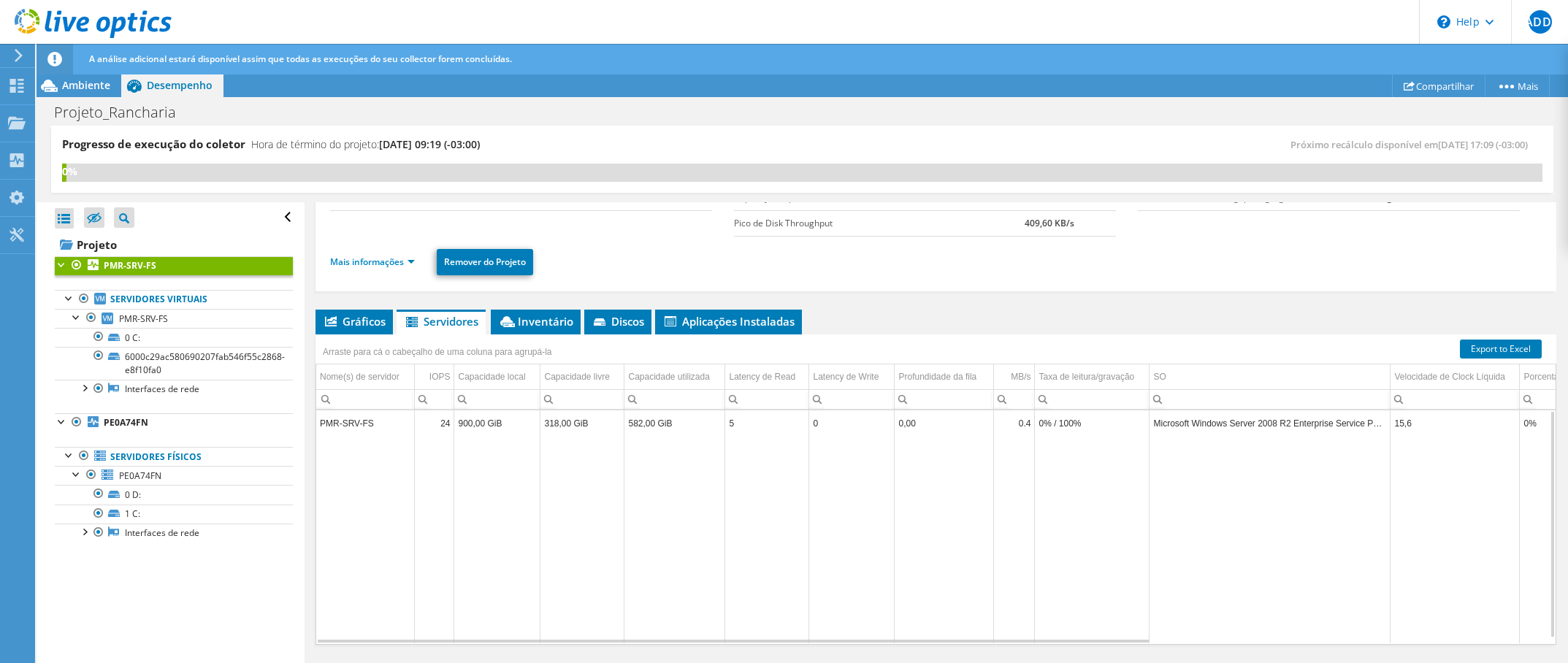
click at [365, 428] on td "PMR-SRV-FS" at bounding box center [365, 423] width 99 height 26
click at [364, 428] on td "PMR-SRV-FS" at bounding box center [365, 423] width 99 height 26
drag, startPoint x: 13, startPoint y: 615, endPoint x: 166, endPoint y: 260, distance: 386.6
click at [166, 260] on link "PMR-SRV-FS" at bounding box center [173, 265] width 238 height 19
click at [133, 312] on span "PMR-SRV-FS" at bounding box center [143, 318] width 49 height 12
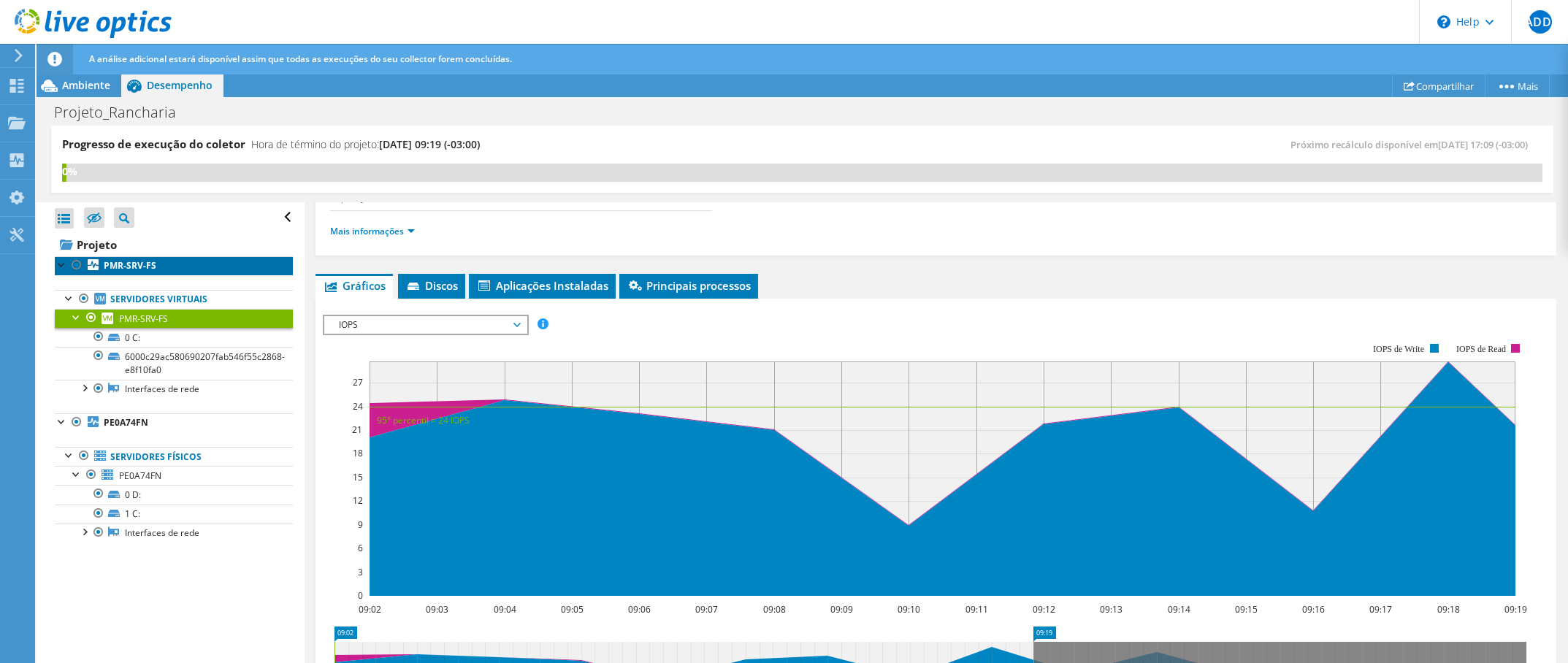
click at [130, 264] on b "PMR-SRV-FS" at bounding box center [129, 265] width 52 height 12
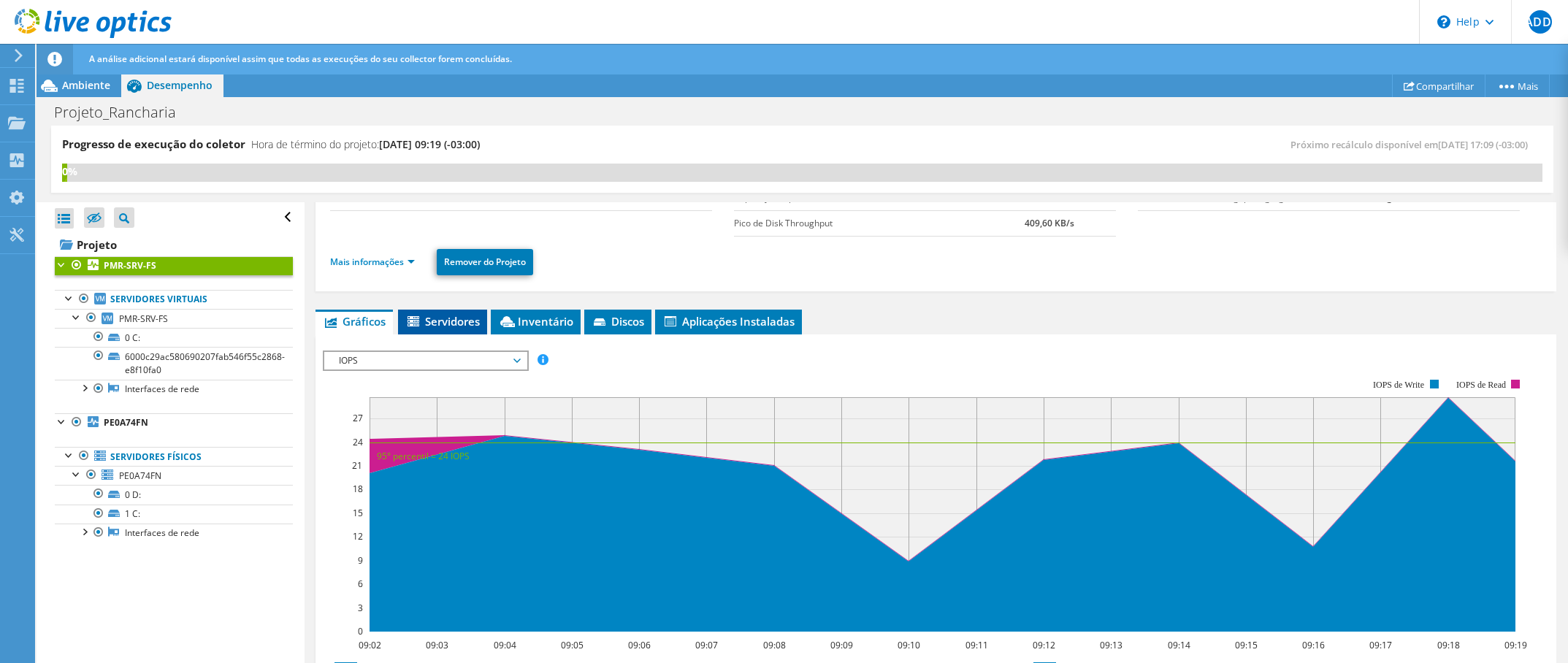
click at [452, 327] on span "Servidores" at bounding box center [443, 322] width 75 height 15
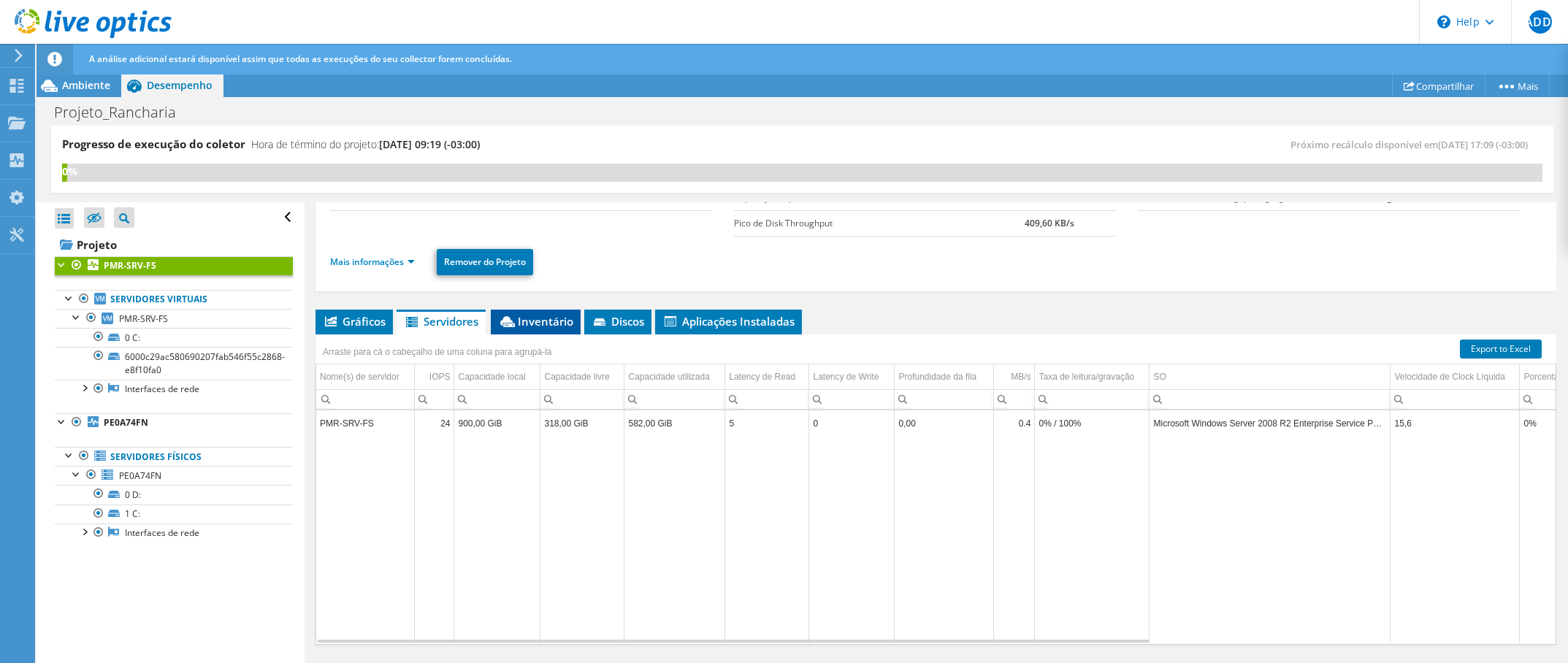
click at [539, 311] on li "Inventário" at bounding box center [535, 322] width 90 height 25
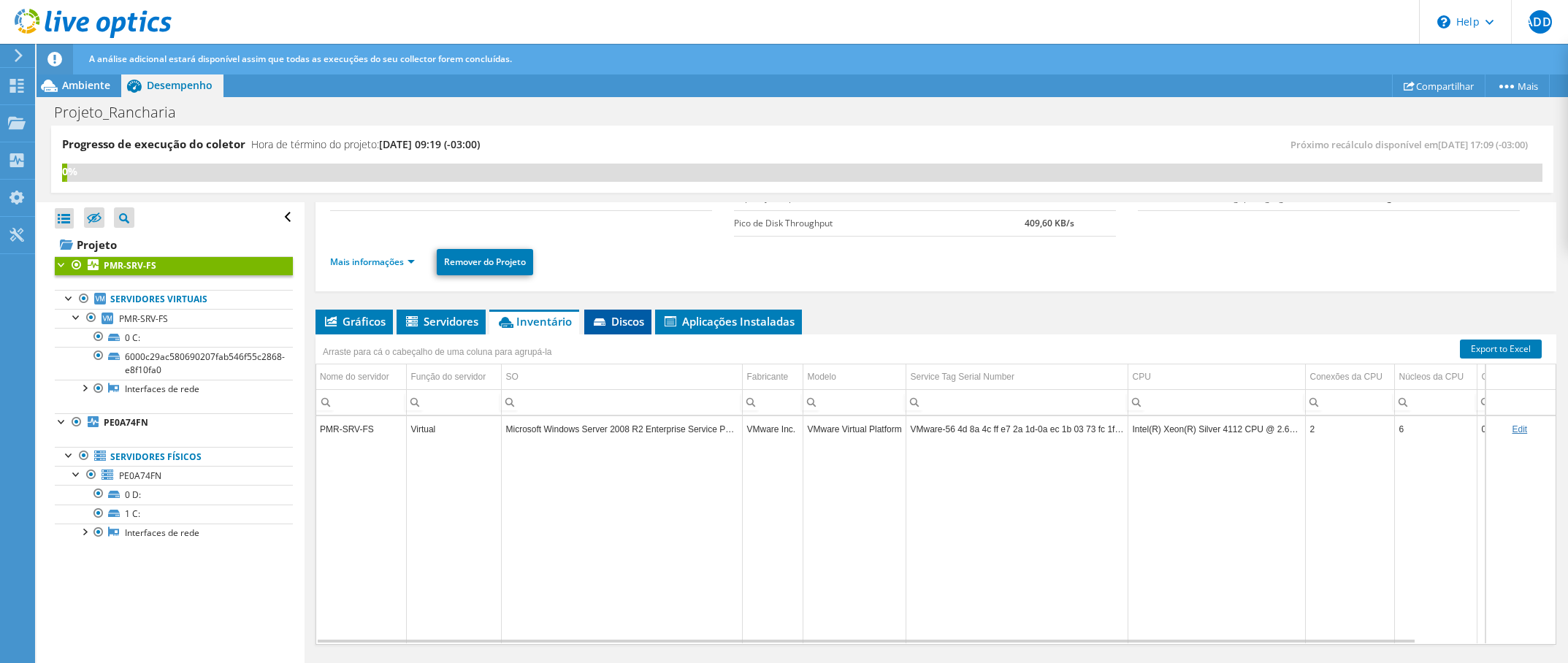
click at [632, 325] on span "Discos" at bounding box center [617, 322] width 52 height 15
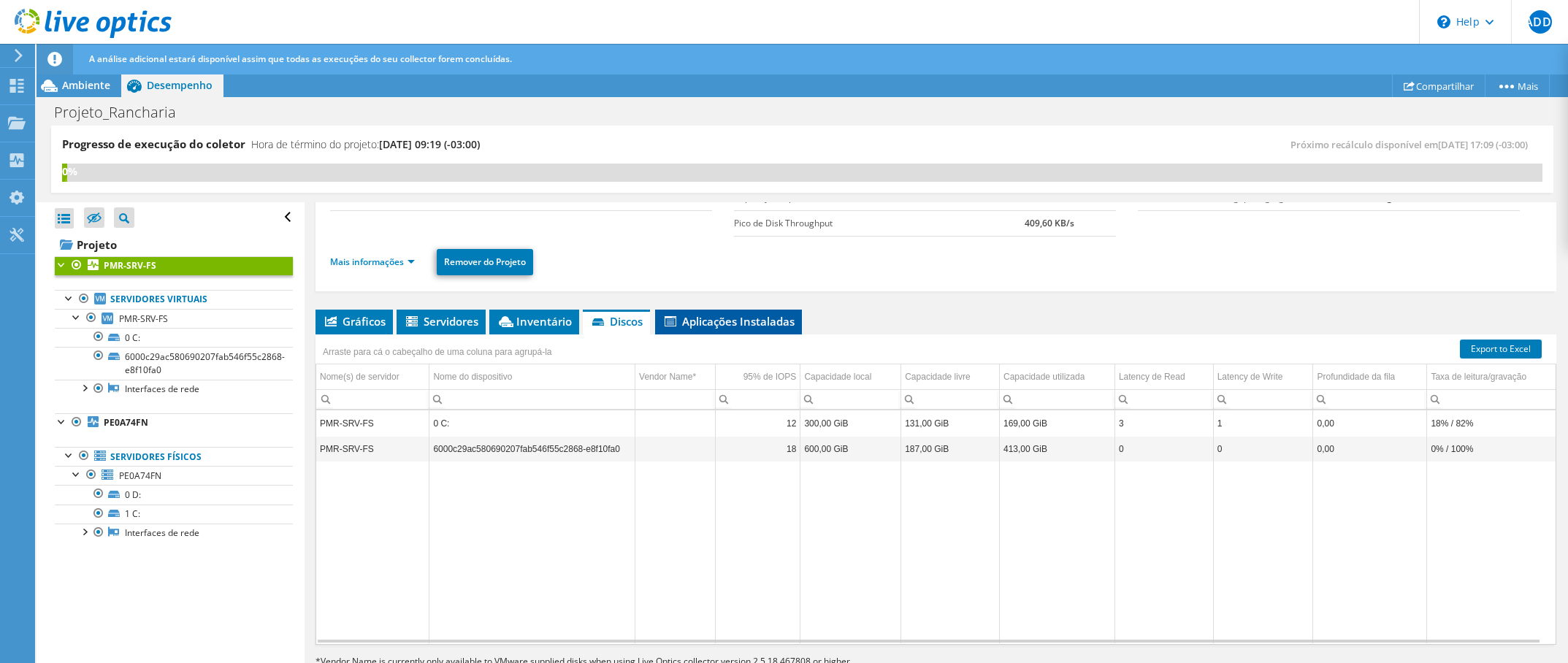
click at [716, 332] on li "Aplicações Instaladas" at bounding box center [728, 322] width 147 height 25
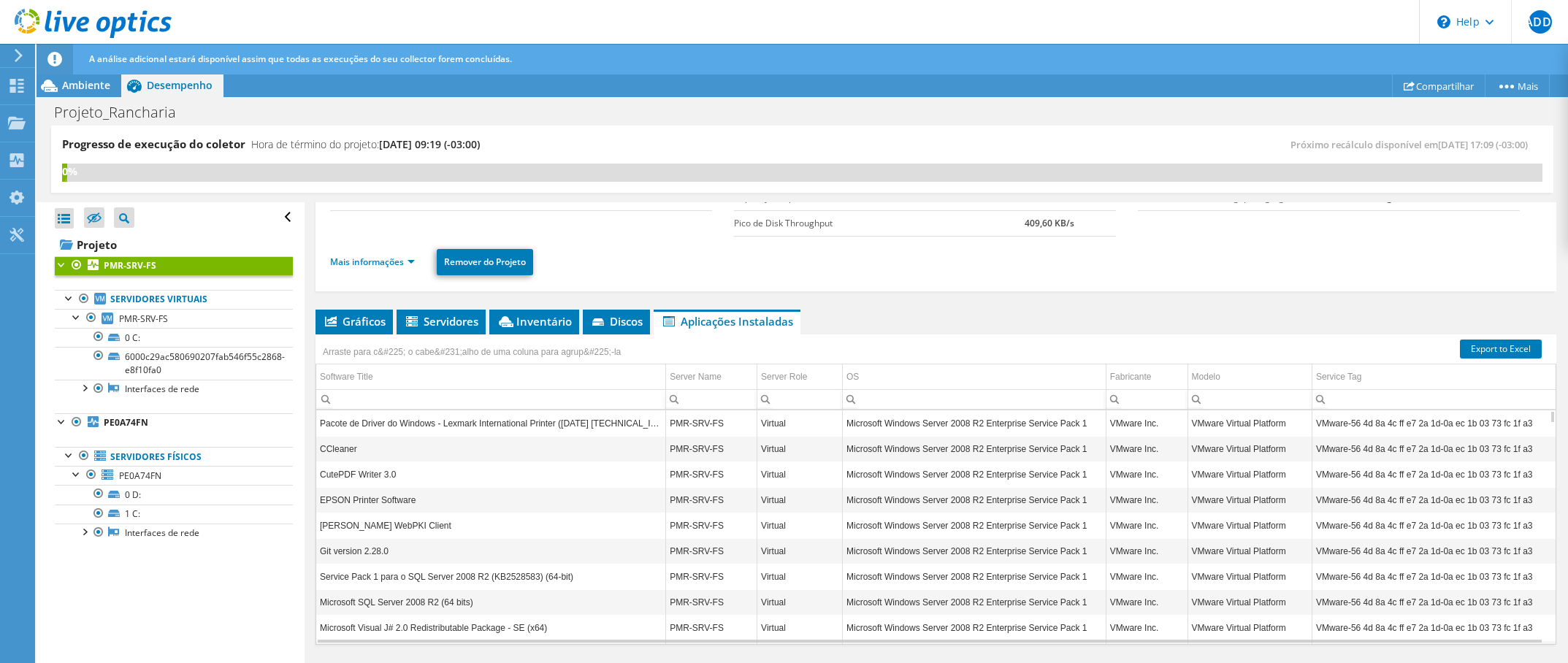
click at [17, 57] on icon at bounding box center [18, 56] width 11 height 13
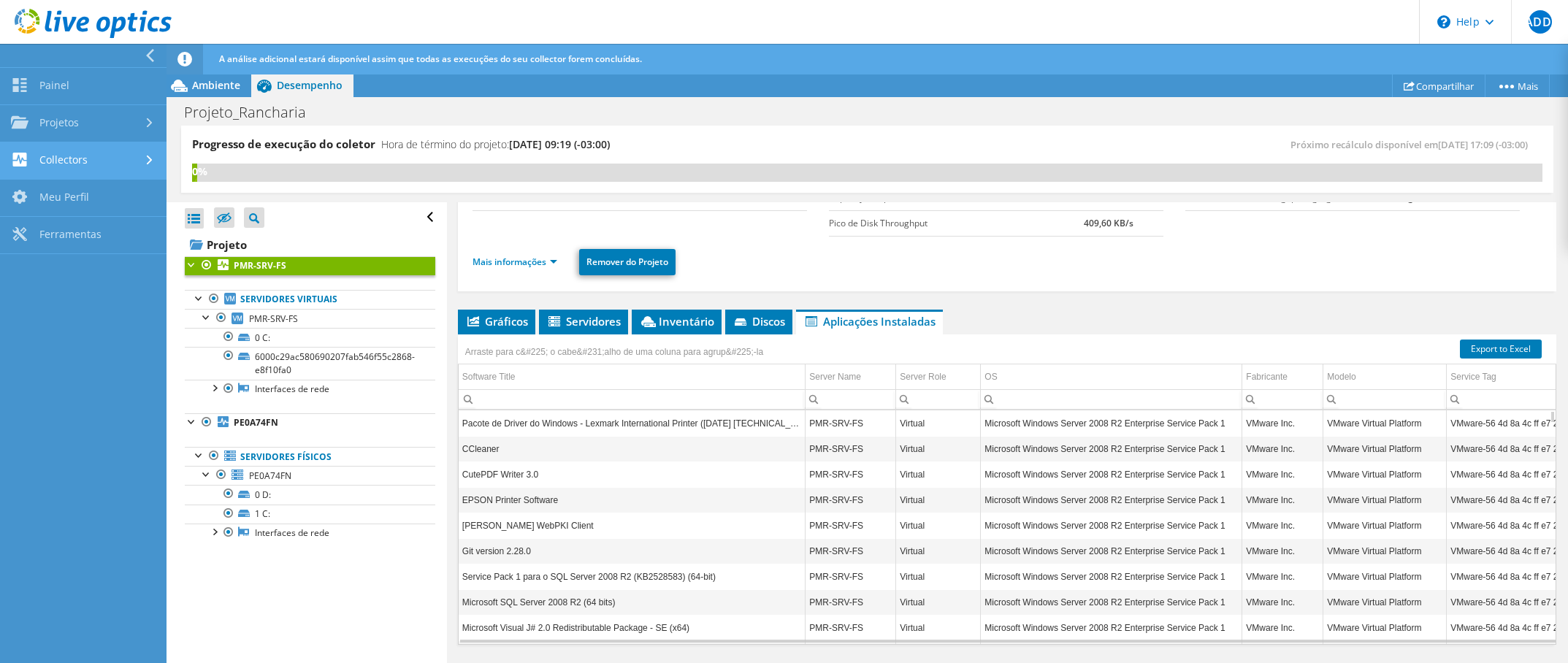
click at [72, 160] on link "Collectors" at bounding box center [83, 161] width 167 height 37
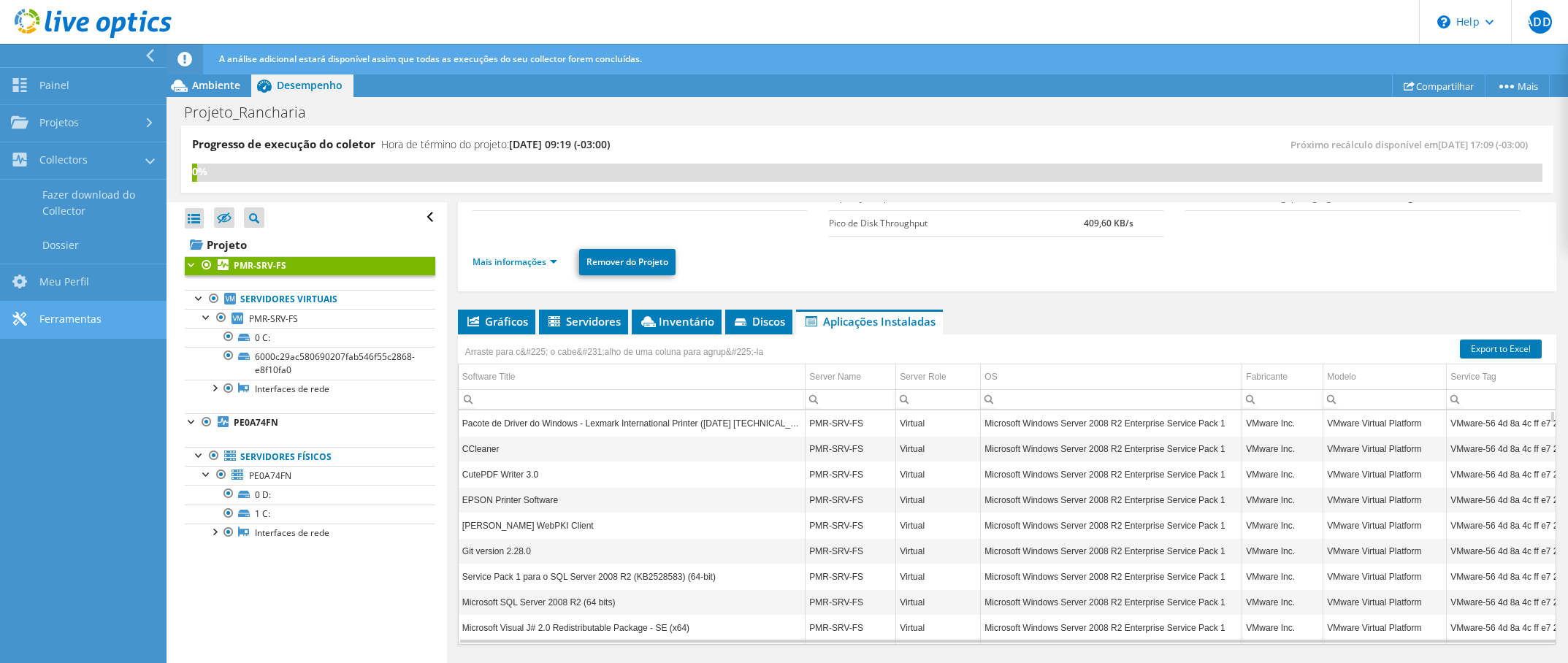
click at [75, 324] on link "Ferramentas" at bounding box center [83, 320] width 167 height 37
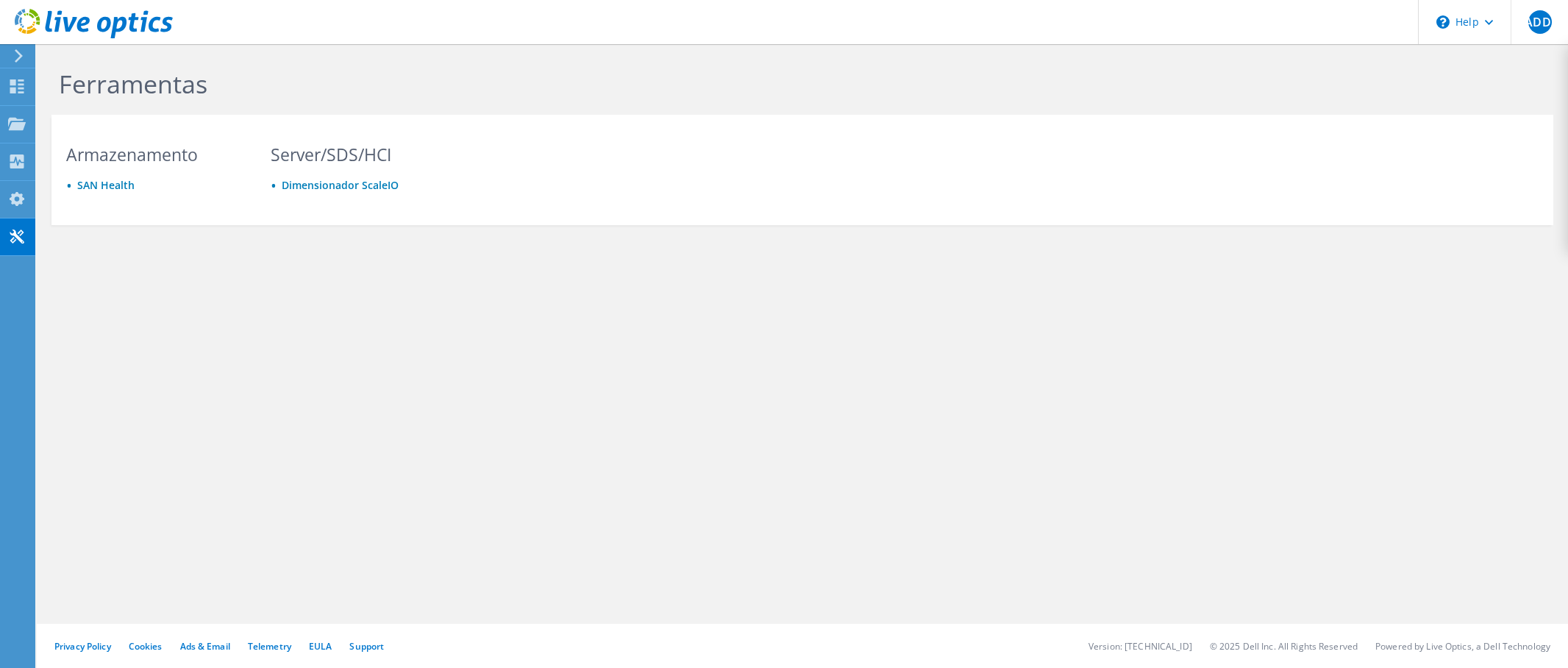
click at [17, 55] on icon at bounding box center [18, 56] width 11 height 13
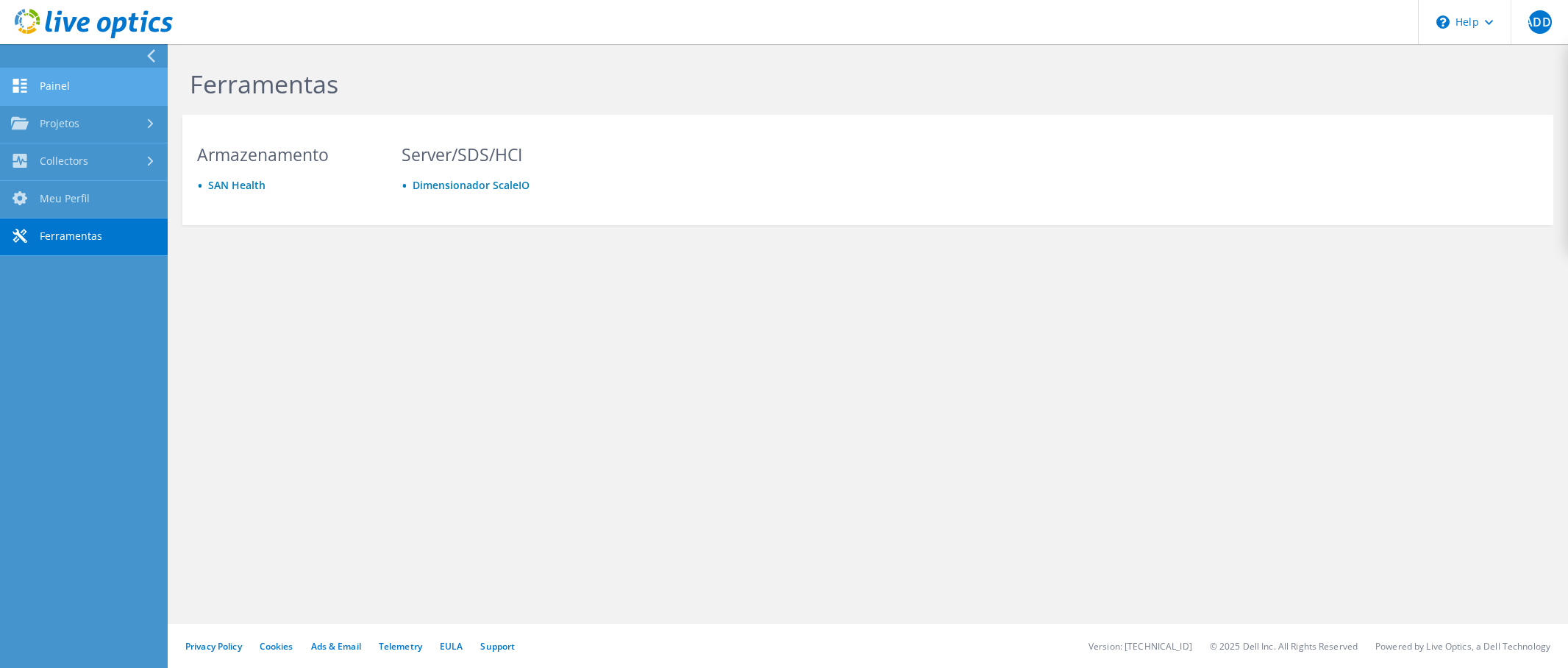
click at [63, 86] on link "Painel" at bounding box center [83, 87] width 168 height 38
